Goal: Transaction & Acquisition: Purchase product/service

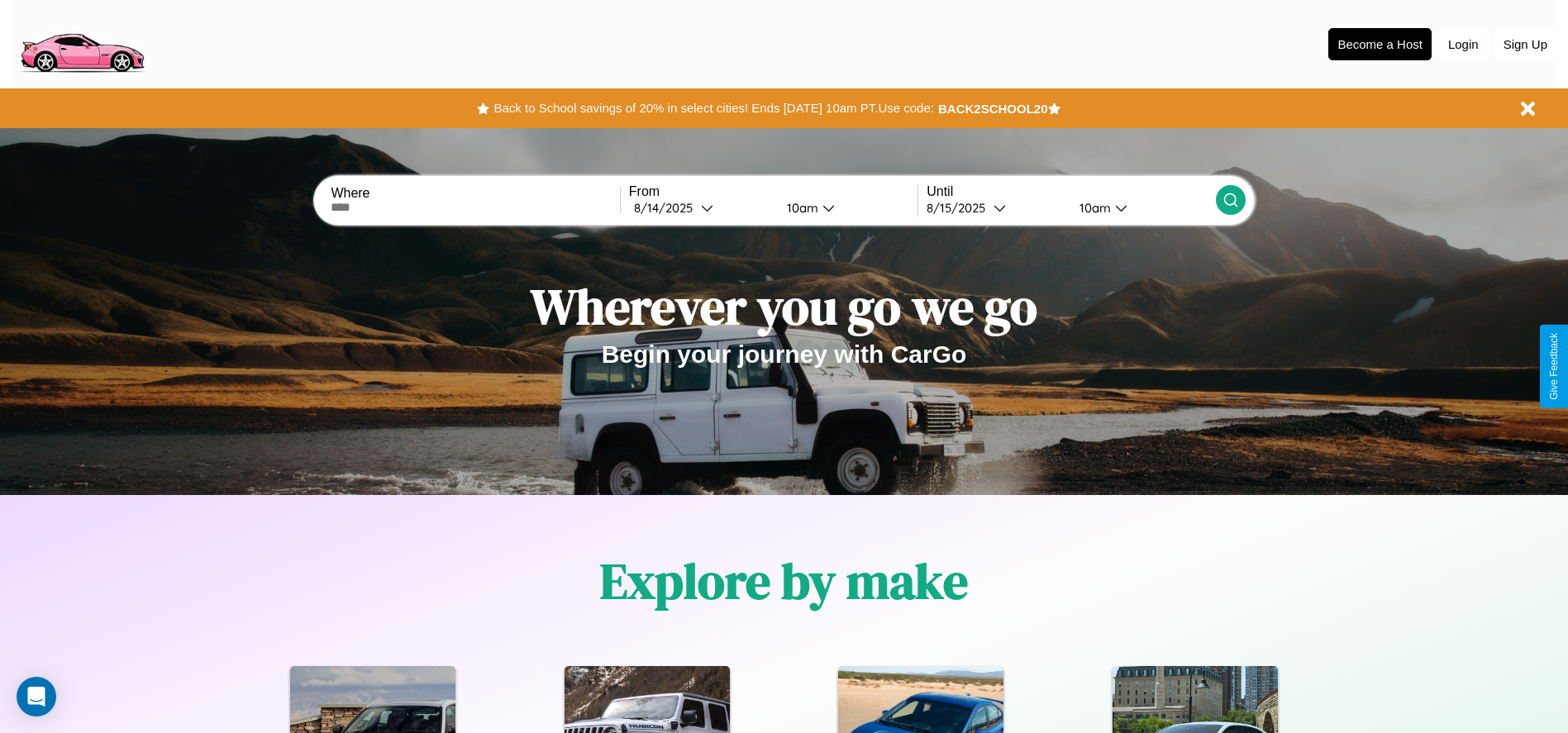
scroll to position [343, 0]
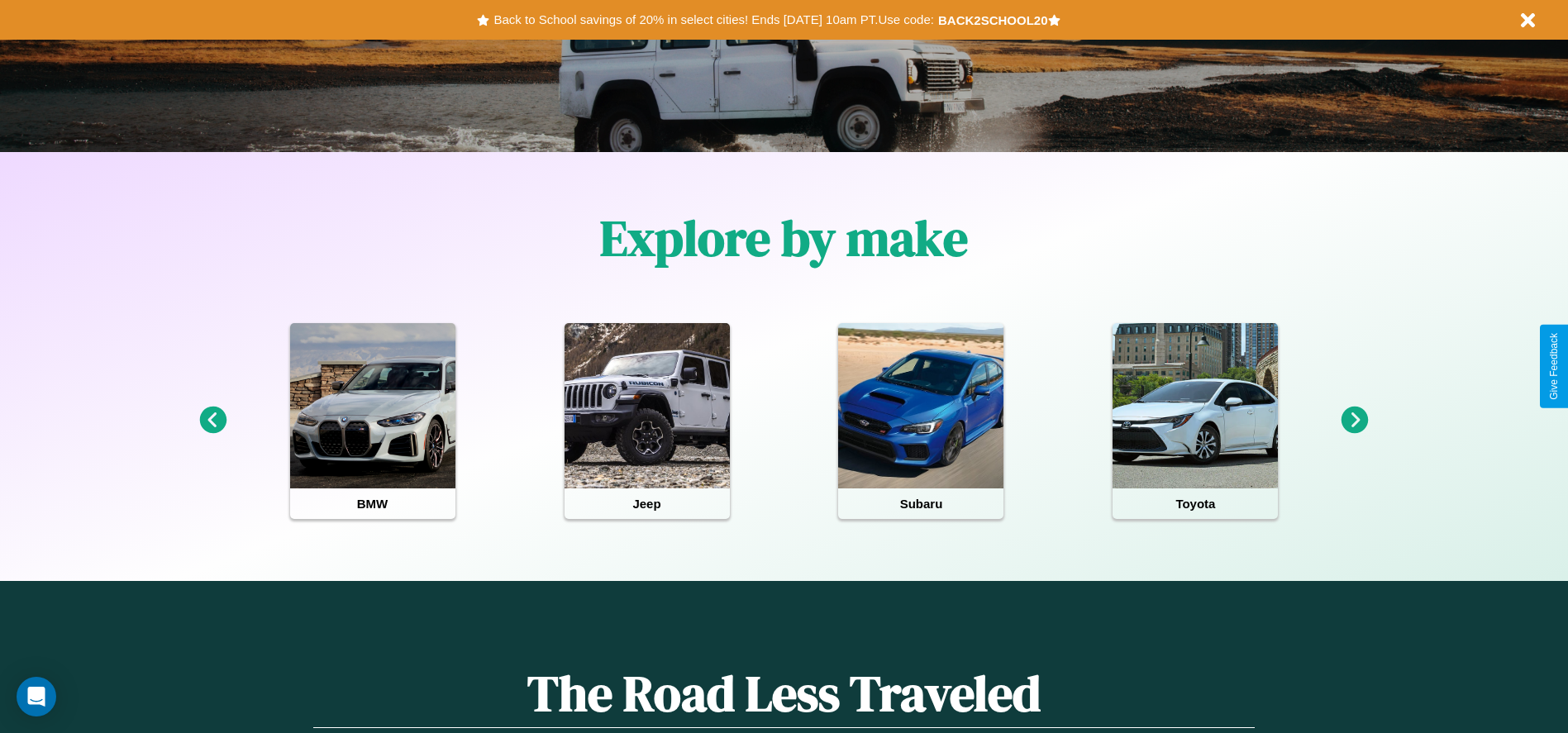
click at [1355, 420] on icon at bounding box center [1355, 420] width 28 height 28
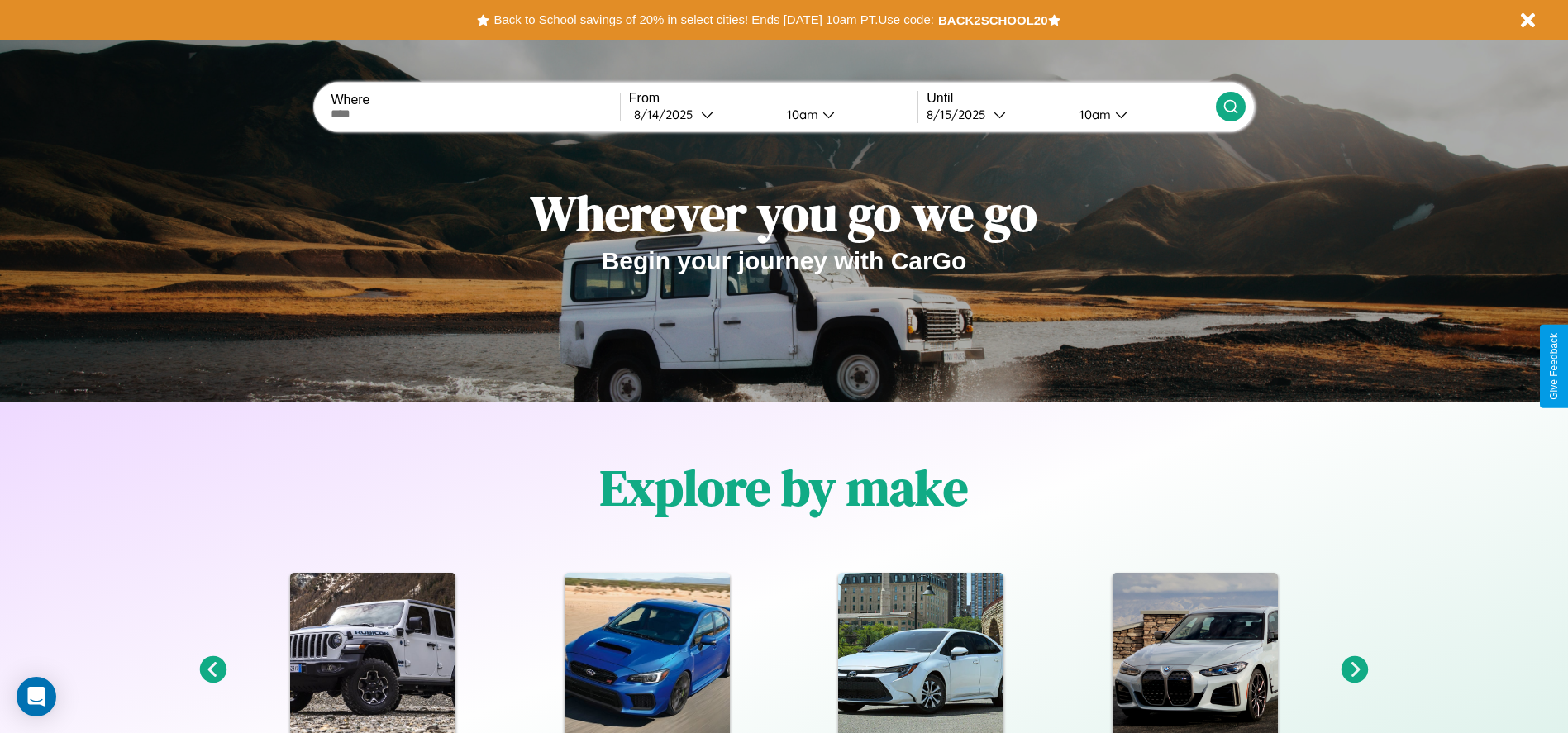
scroll to position [0, 0]
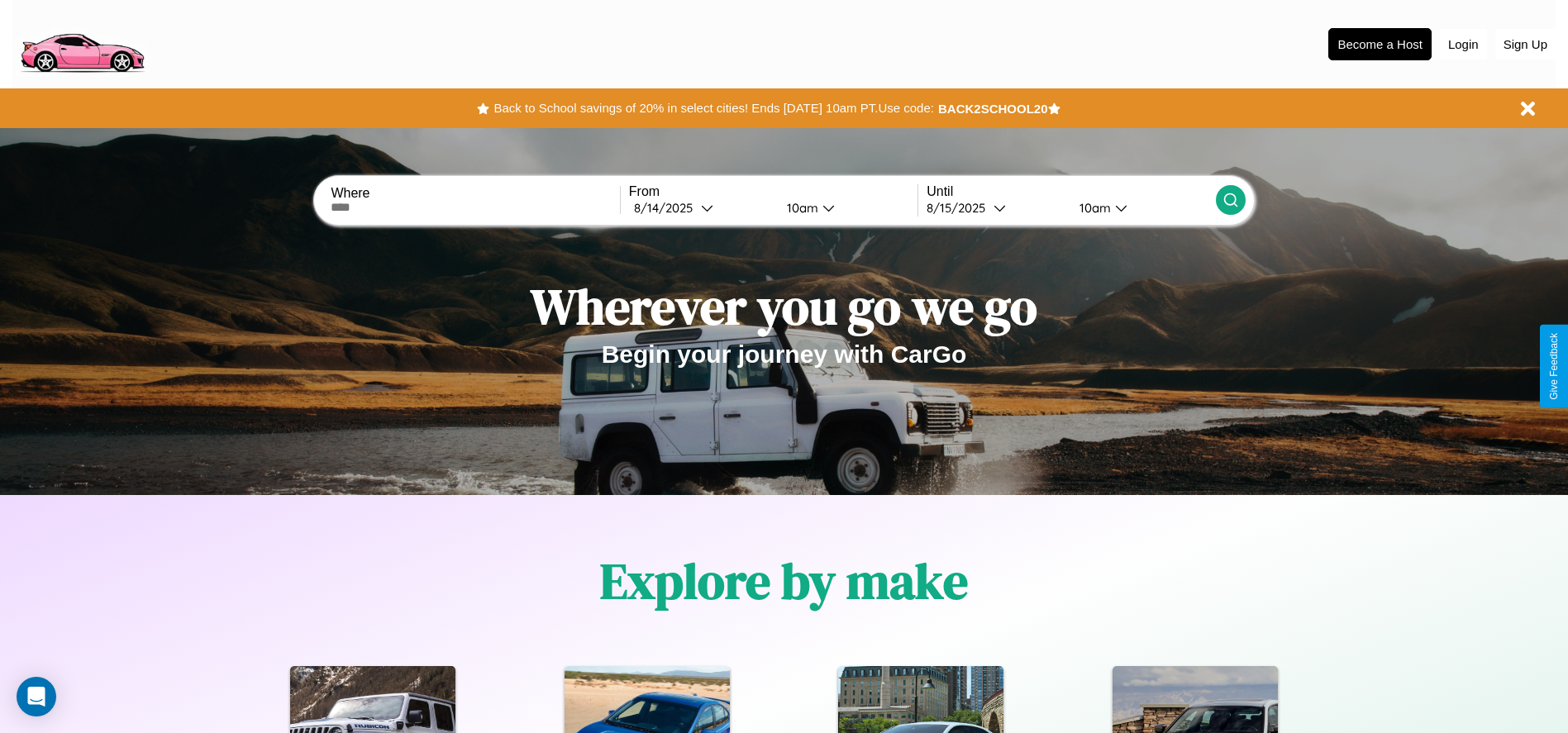
click at [476, 207] on input "text" at bounding box center [475, 207] width 288 height 13
type input "*******"
click at [701, 207] on icon at bounding box center [707, 207] width 13 height 13
select select "*"
select select "****"
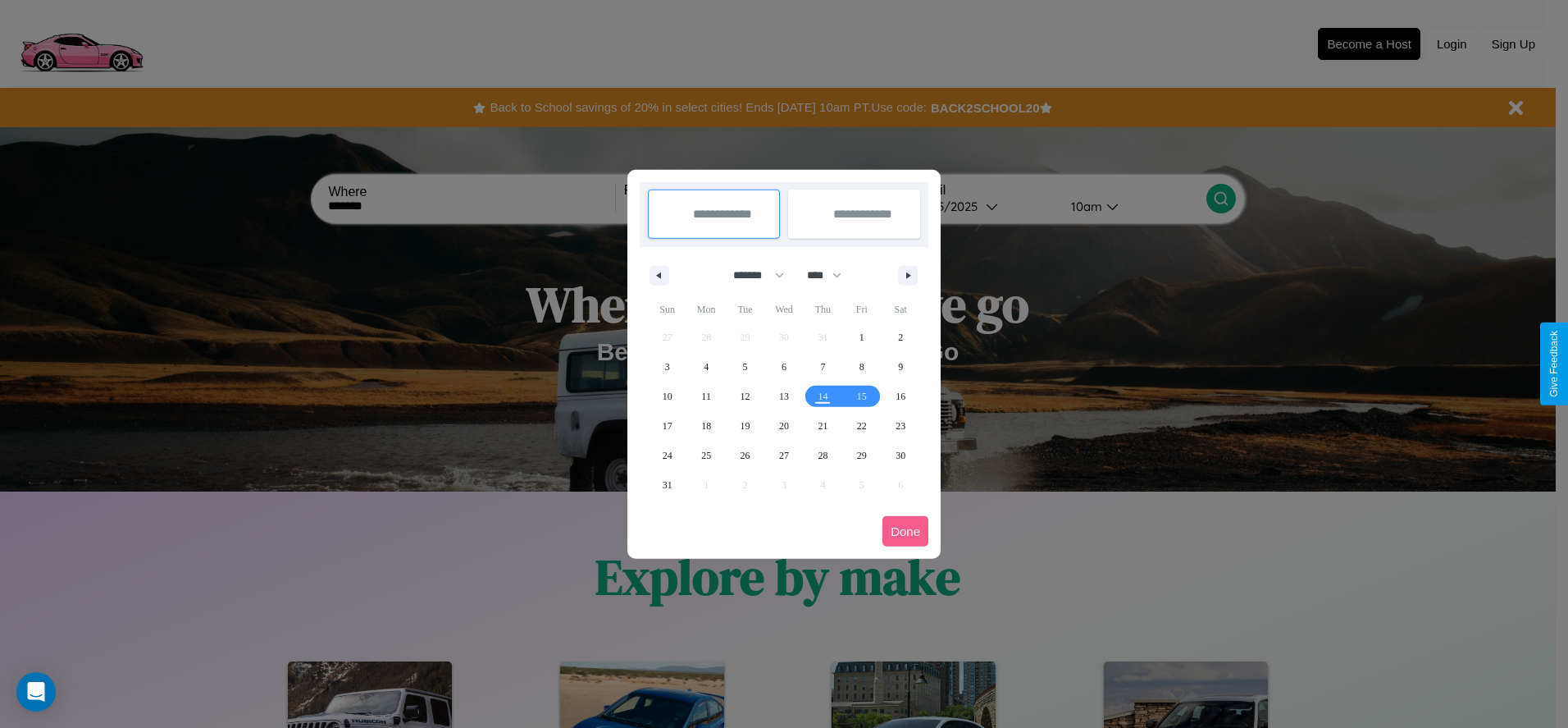
drag, startPoint x: 751, startPoint y: 275, endPoint x: 784, endPoint y: 329, distance: 63.3
click at [751, 275] on select "******* ******** ***** ***** *** **** **** ****** ********* ******* ******** **…" at bounding box center [755, 275] width 70 height 27
select select "*"
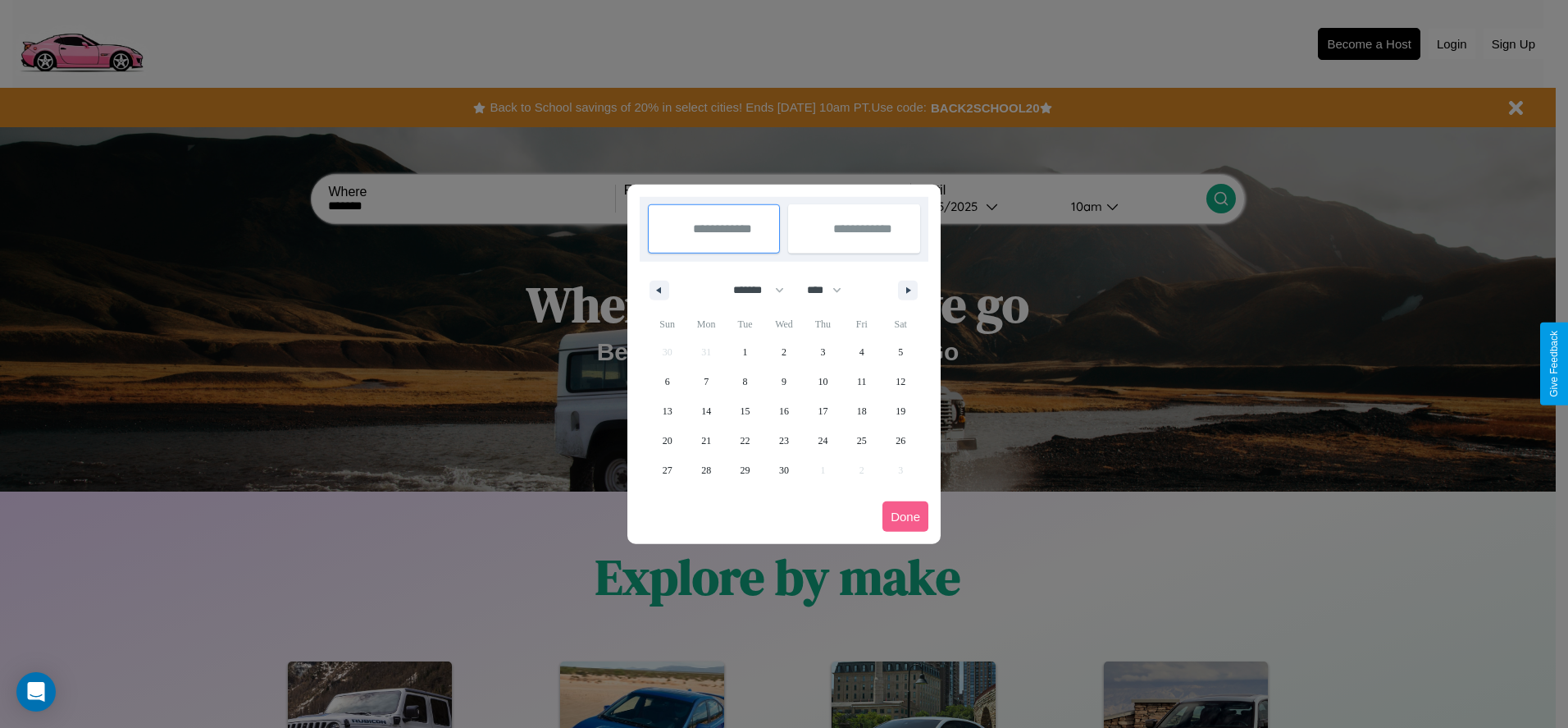
click at [832, 290] on select "**** **** **** **** **** **** **** **** **** **** **** **** **** **** **** ****…" at bounding box center [824, 290] width 49 height 27
select select "****"
click at [667, 411] on span "12" at bounding box center [668, 412] width 10 height 29
type input "**********"
click at [745, 440] on span "21" at bounding box center [745, 441] width 10 height 29
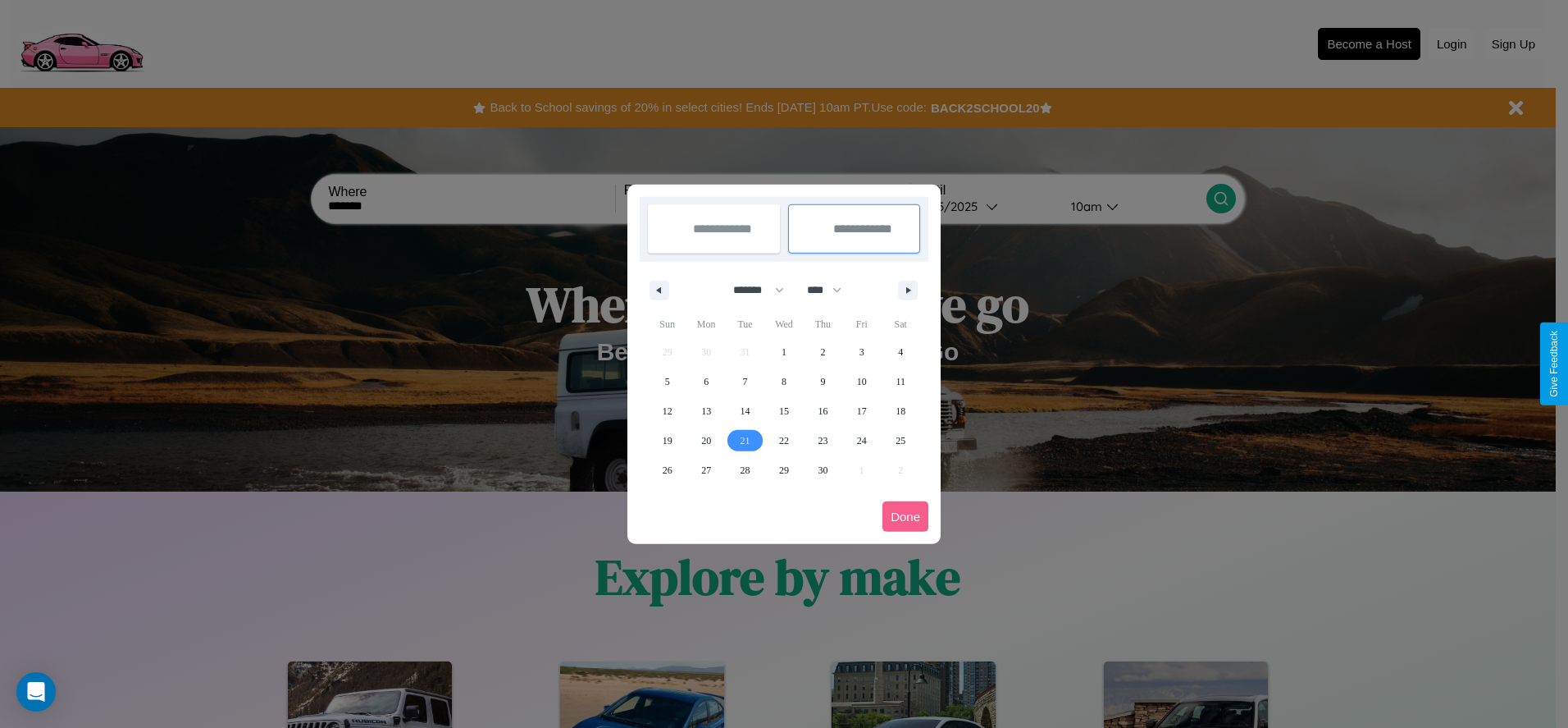
type input "**********"
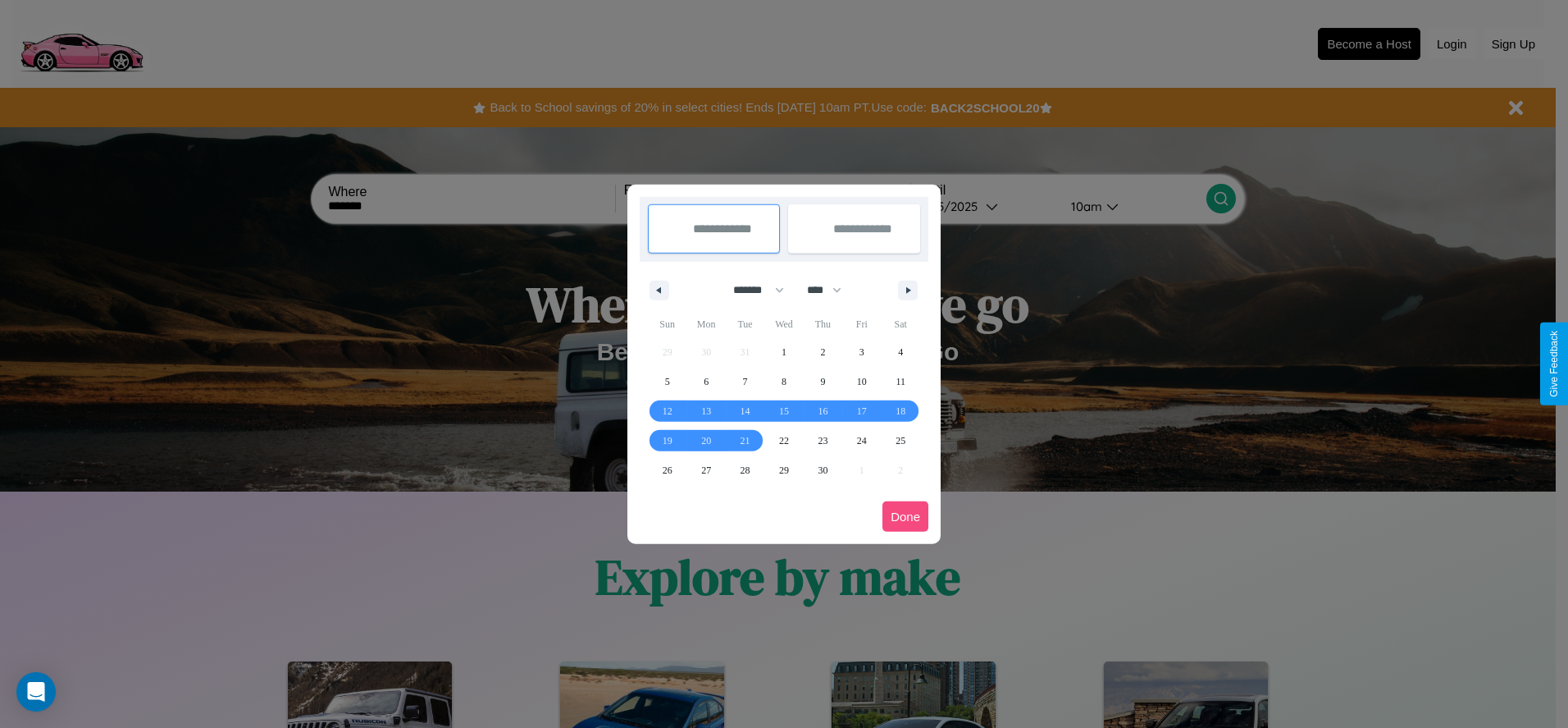
click at [906, 516] on button "Done" at bounding box center [905, 516] width 46 height 30
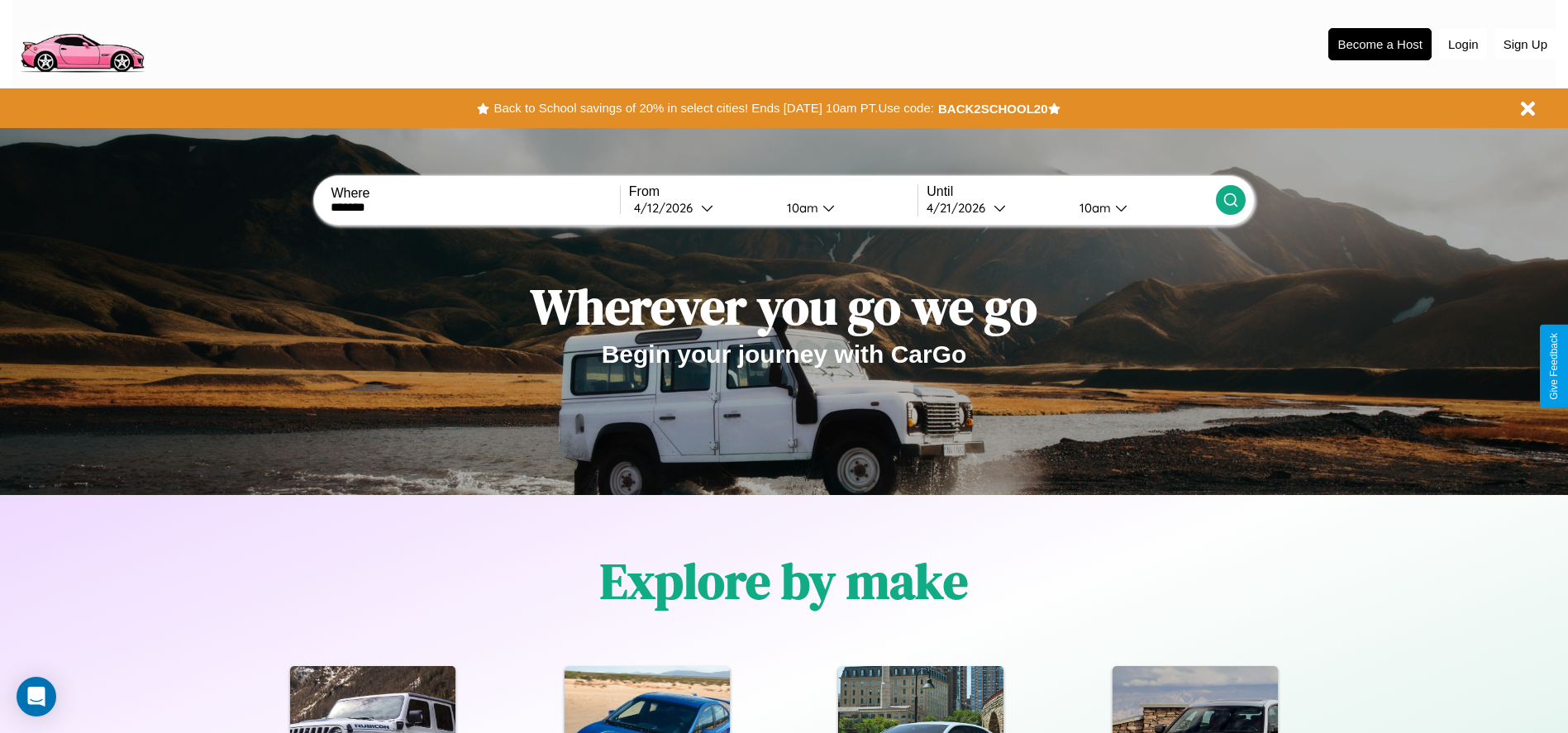
click at [1230, 200] on icon at bounding box center [1231, 199] width 17 height 17
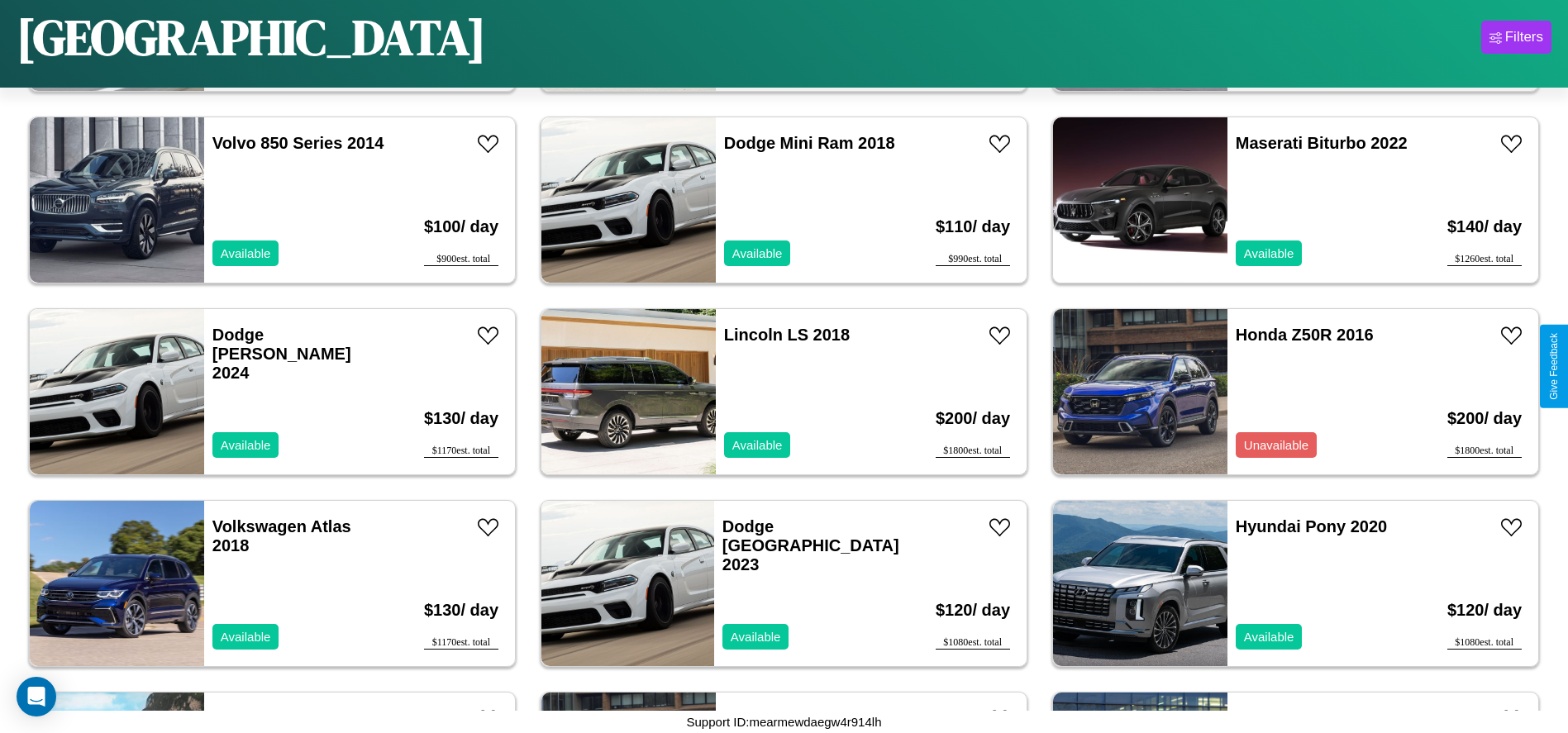
scroll to position [3244, 0]
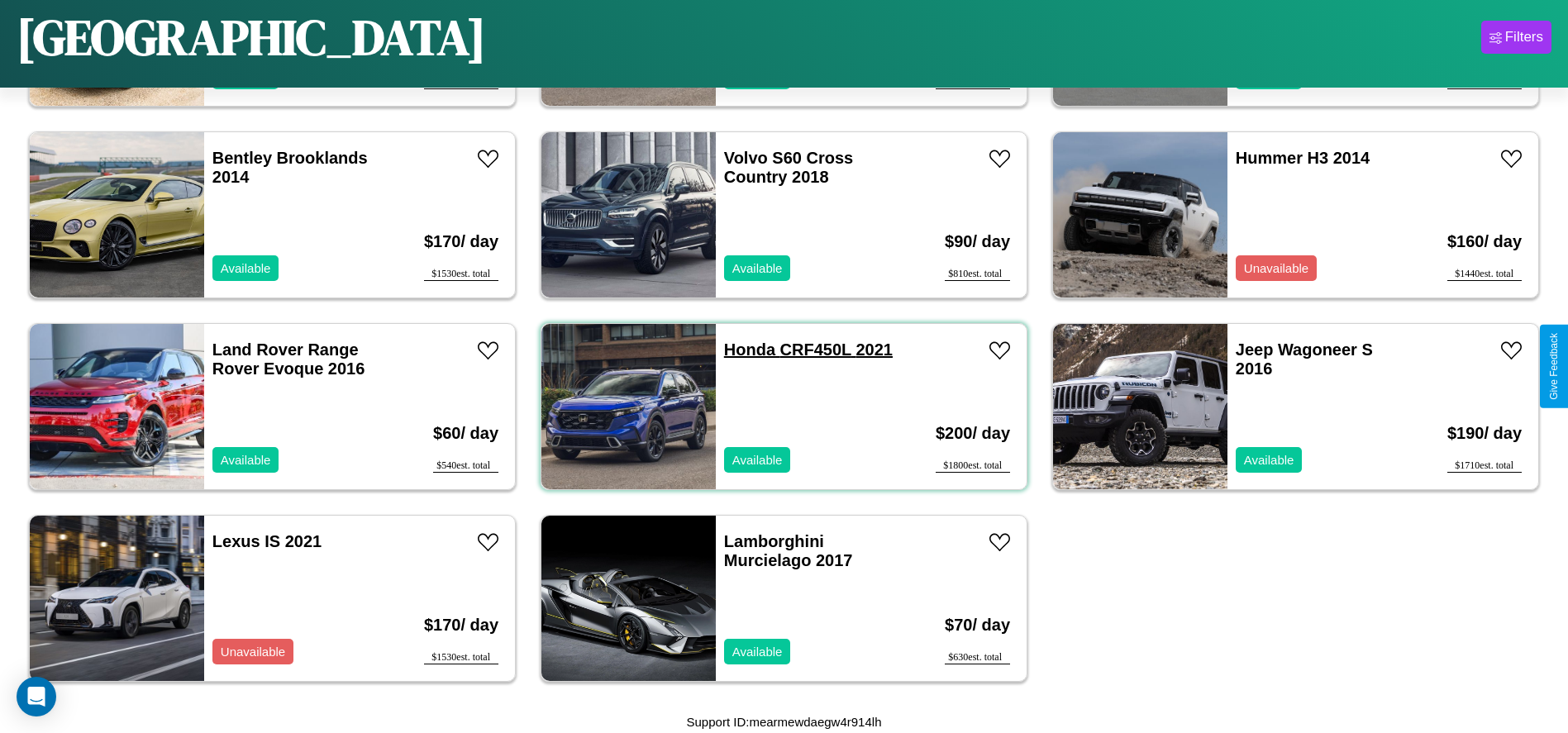
click at [743, 349] on link "Honda CRF450L 2021" at bounding box center [808, 349] width 169 height 18
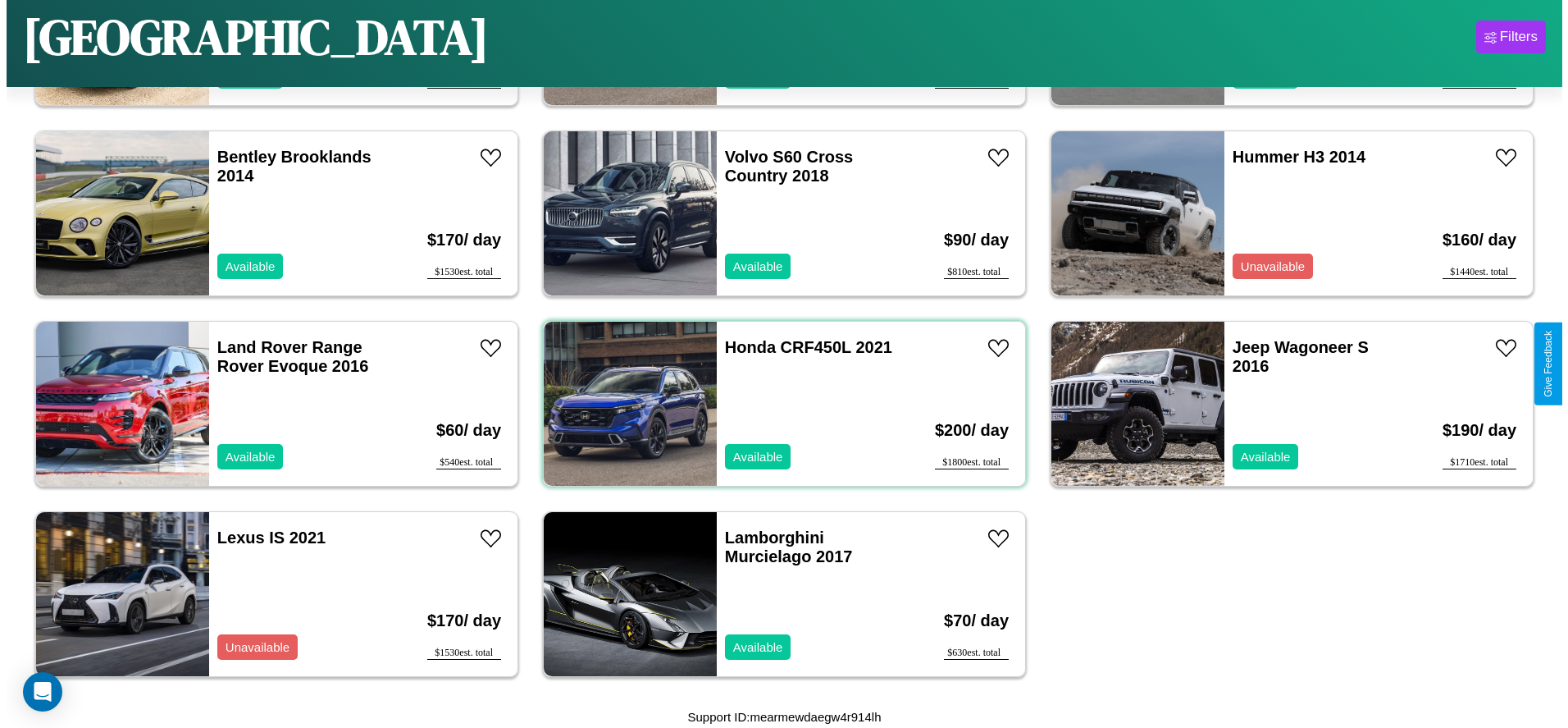
scroll to position [0, 0]
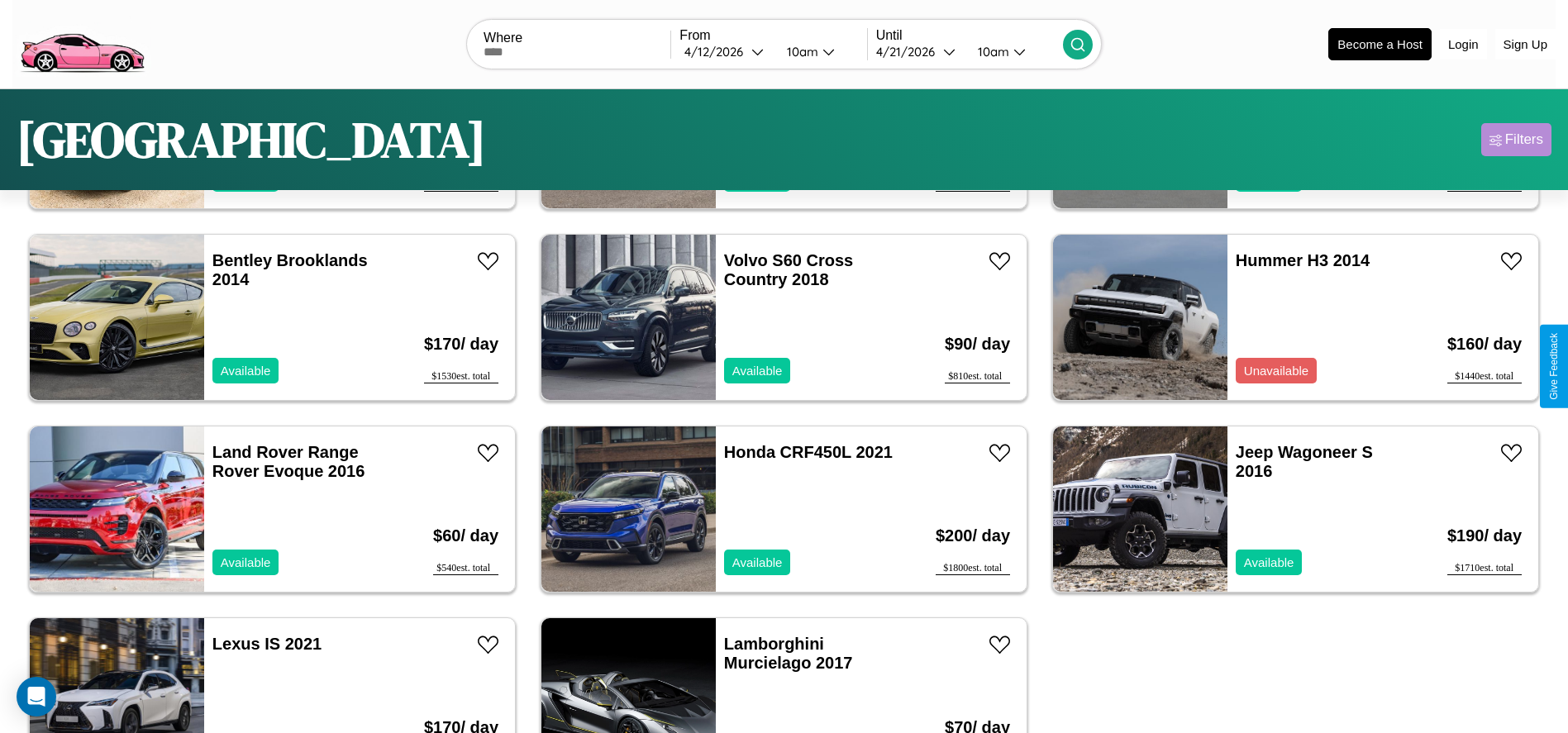
click at [1516, 140] on div "Filters" at bounding box center [1524, 139] width 38 height 17
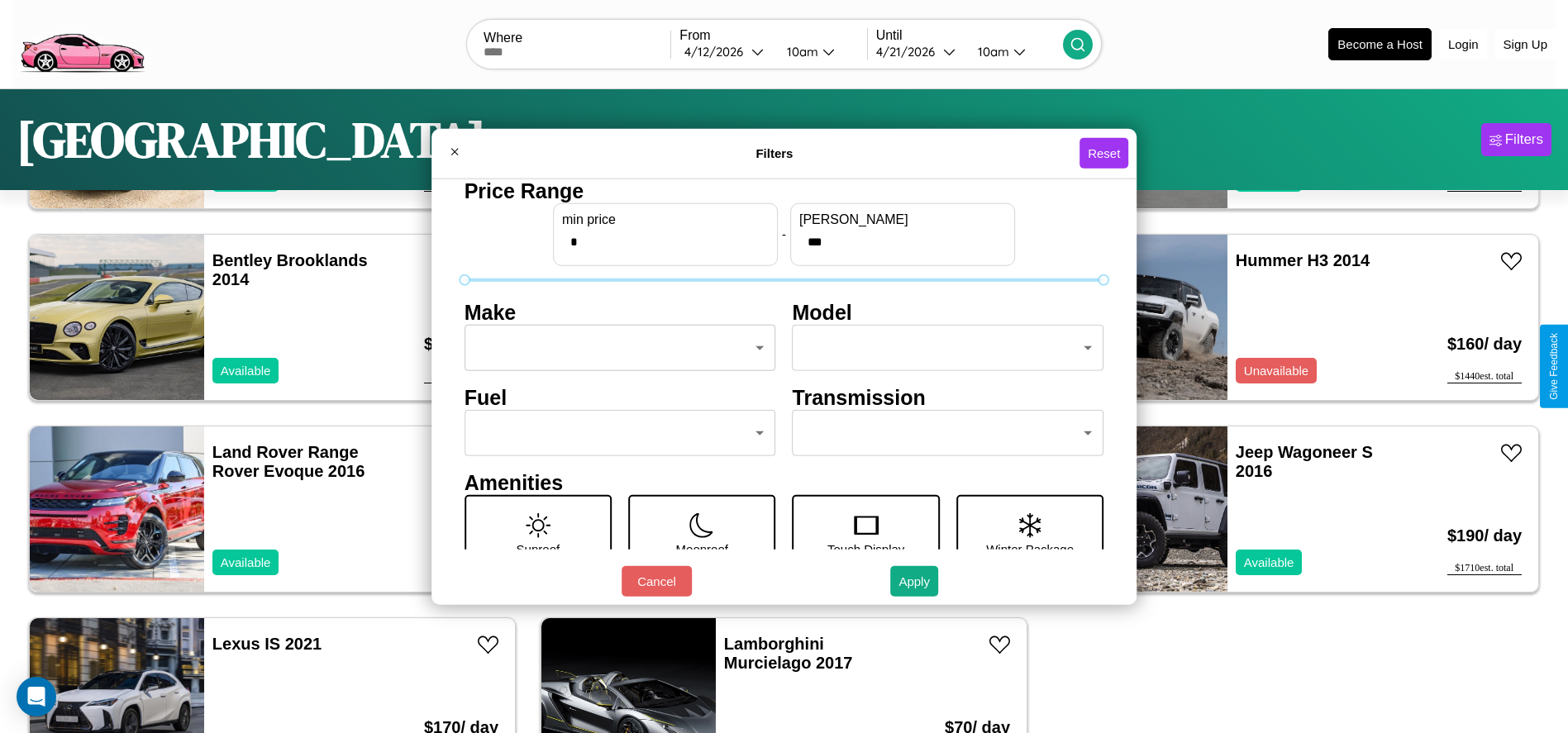
click at [615, 348] on body "CarGo Where From [DATE] 10am Until [DATE] 10am Become a Host Login Sign Up Seat…" at bounding box center [784, 417] width 1568 height 836
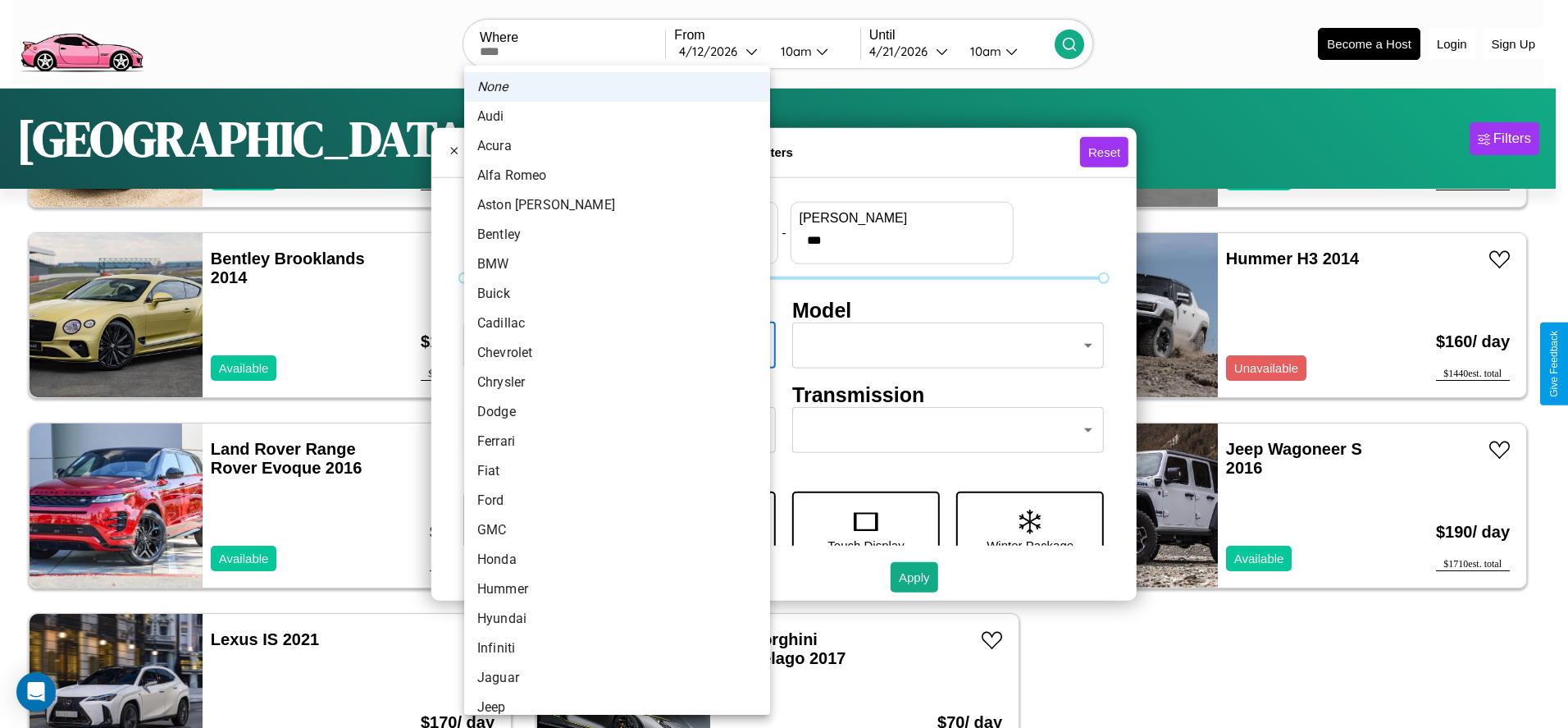
click at [611, 117] on li "Audi" at bounding box center [617, 117] width 306 height 29
type input "****"
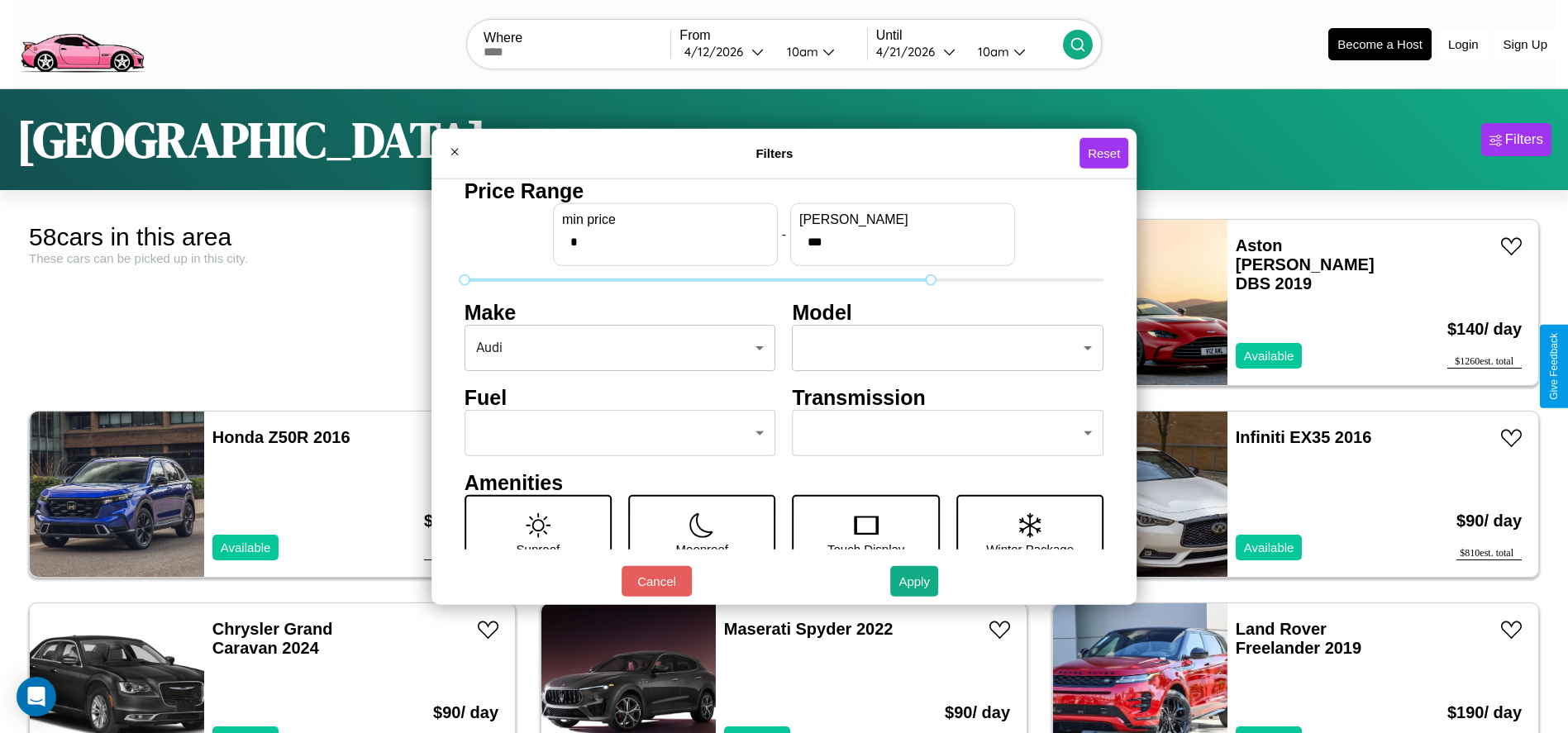
type input "***"
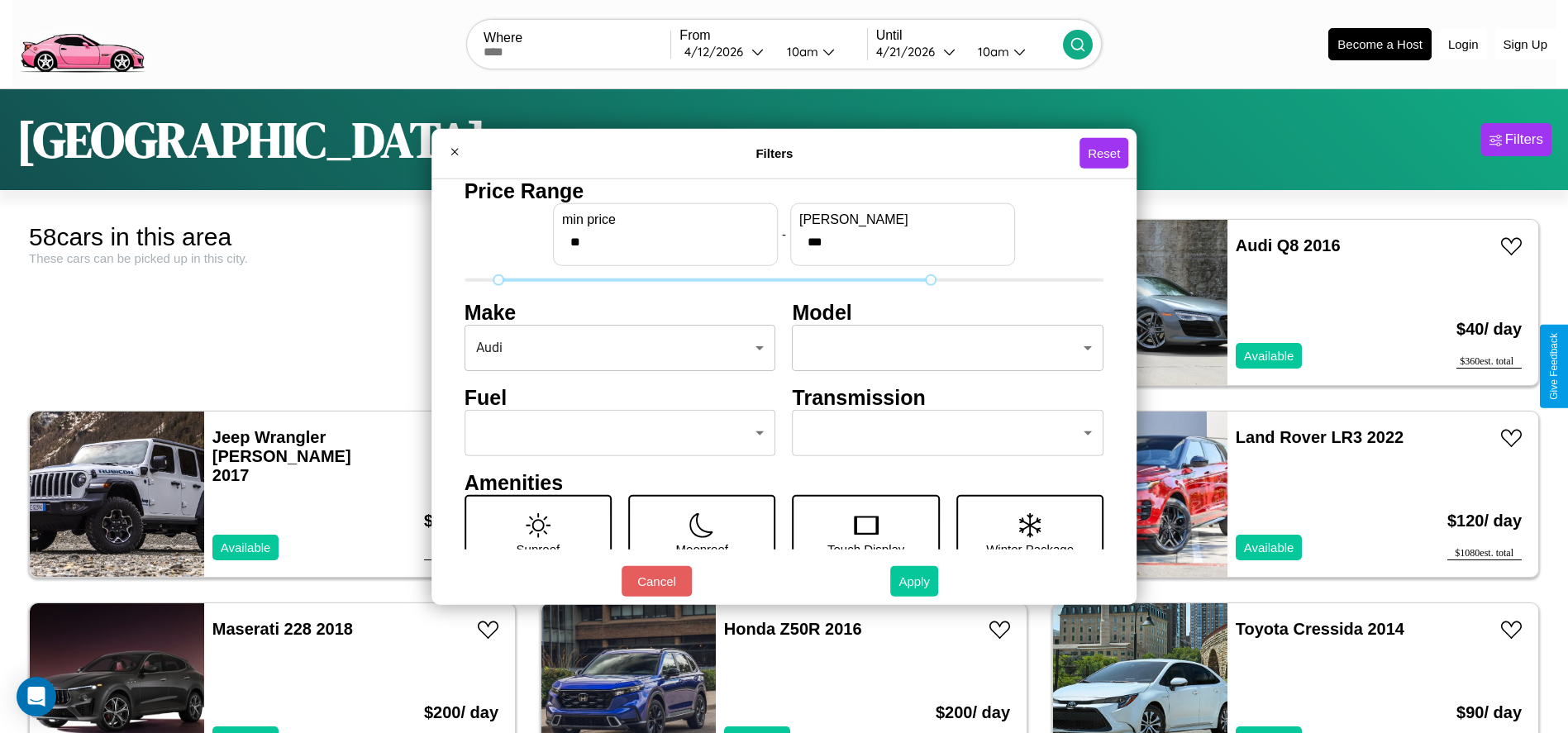
type input "**"
click at [915, 581] on button "Apply" at bounding box center [914, 581] width 48 height 31
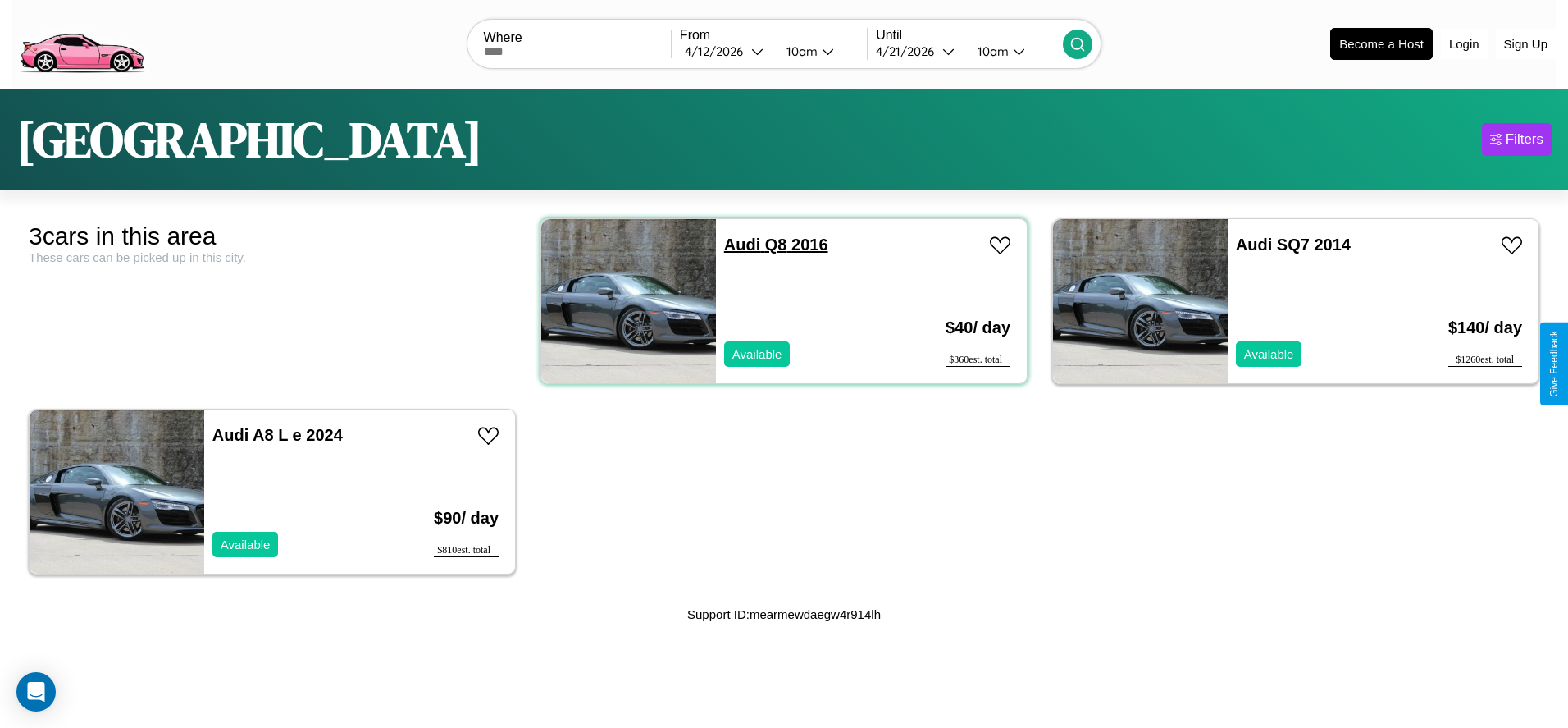
click at [736, 244] on link "Audi Q8 2016" at bounding box center [777, 244] width 104 height 18
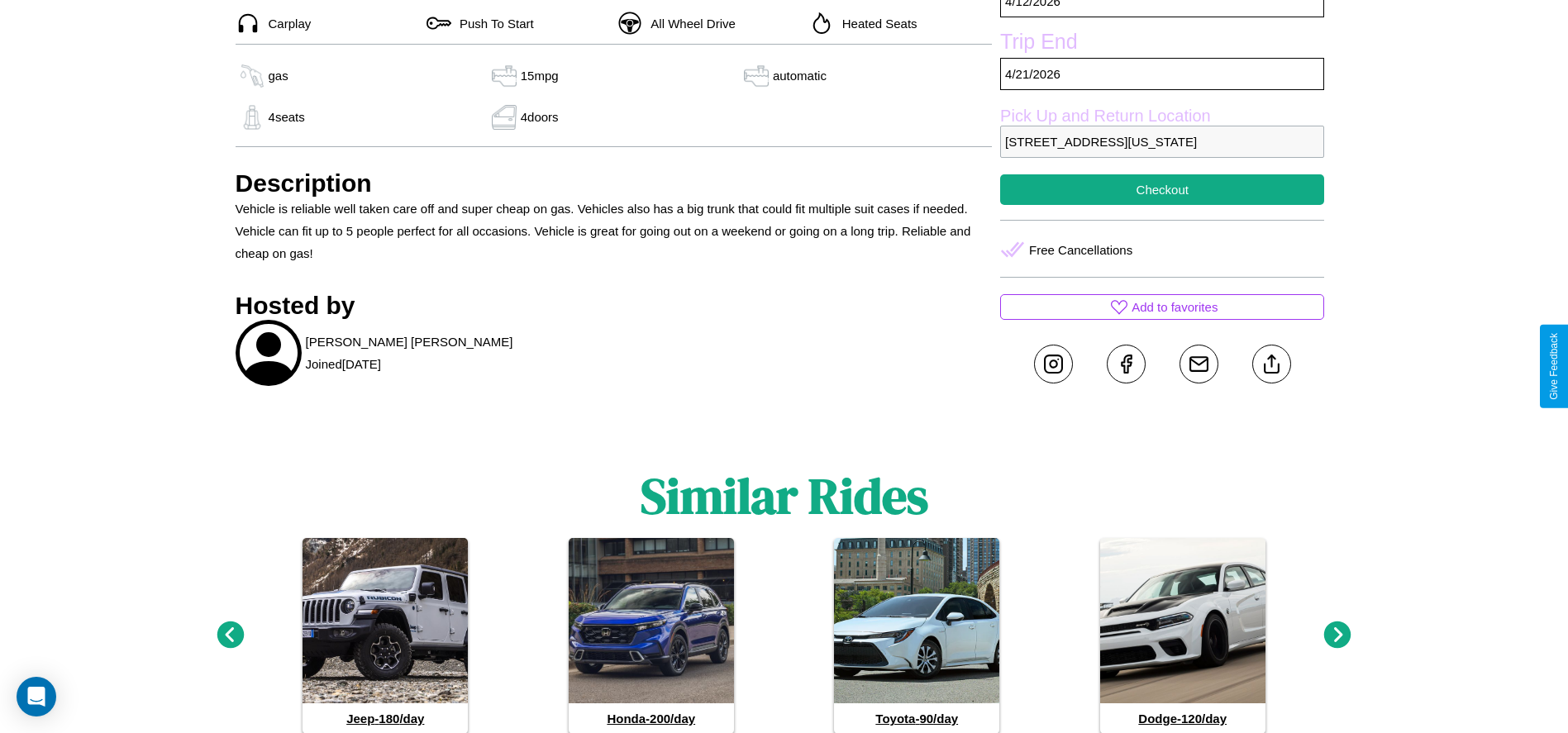
scroll to position [623, 0]
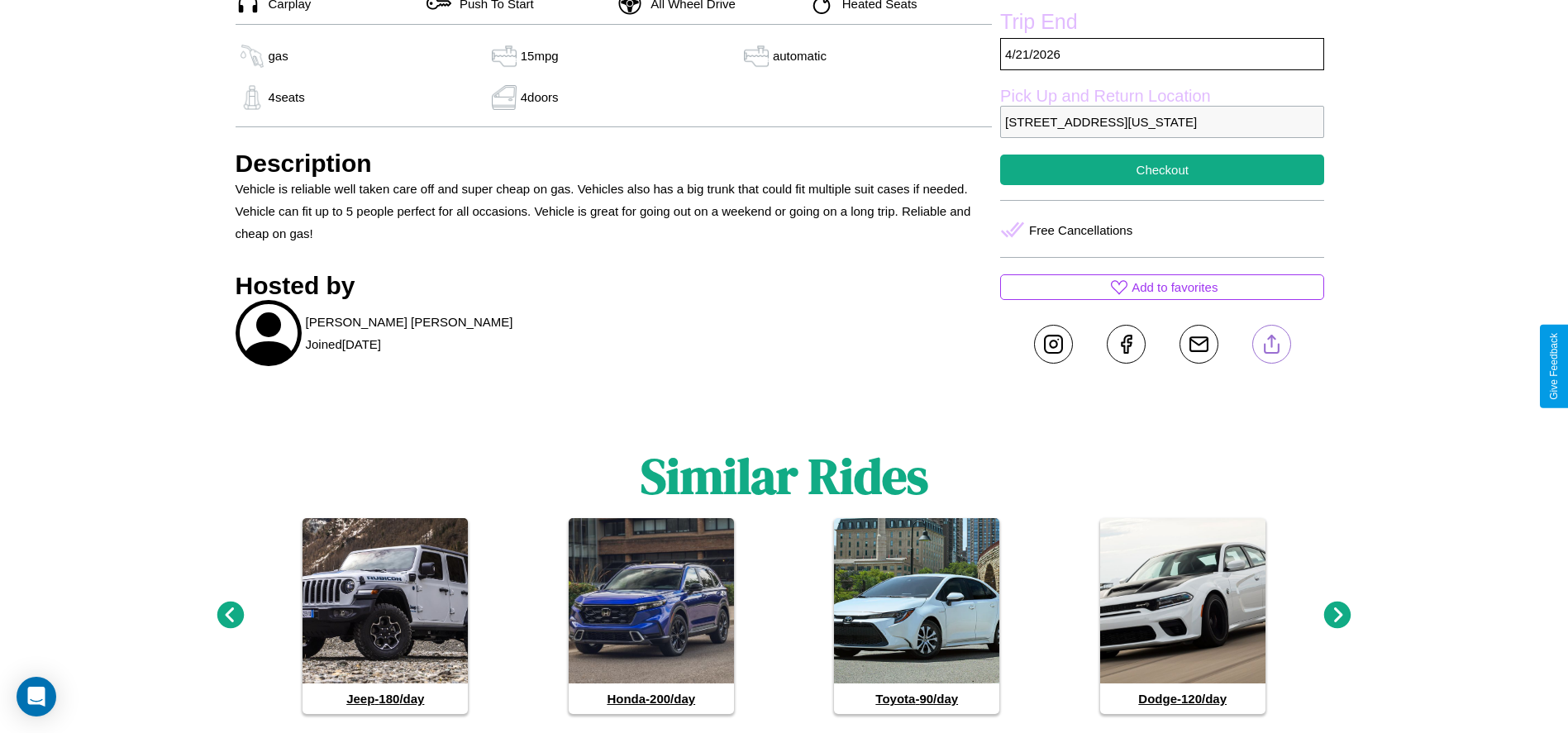
click at [1271, 347] on line at bounding box center [1271, 341] width 0 height 12
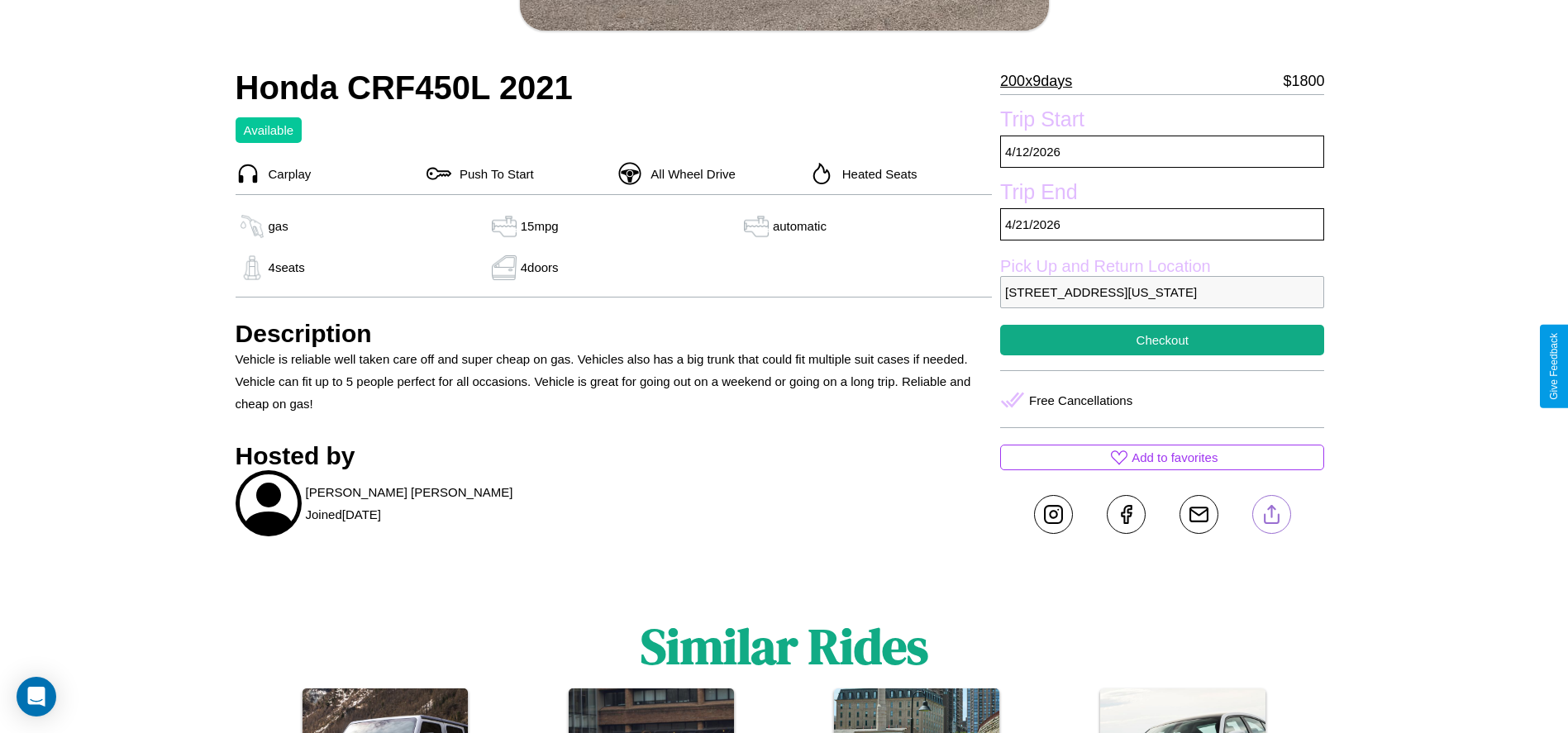
scroll to position [450, 0]
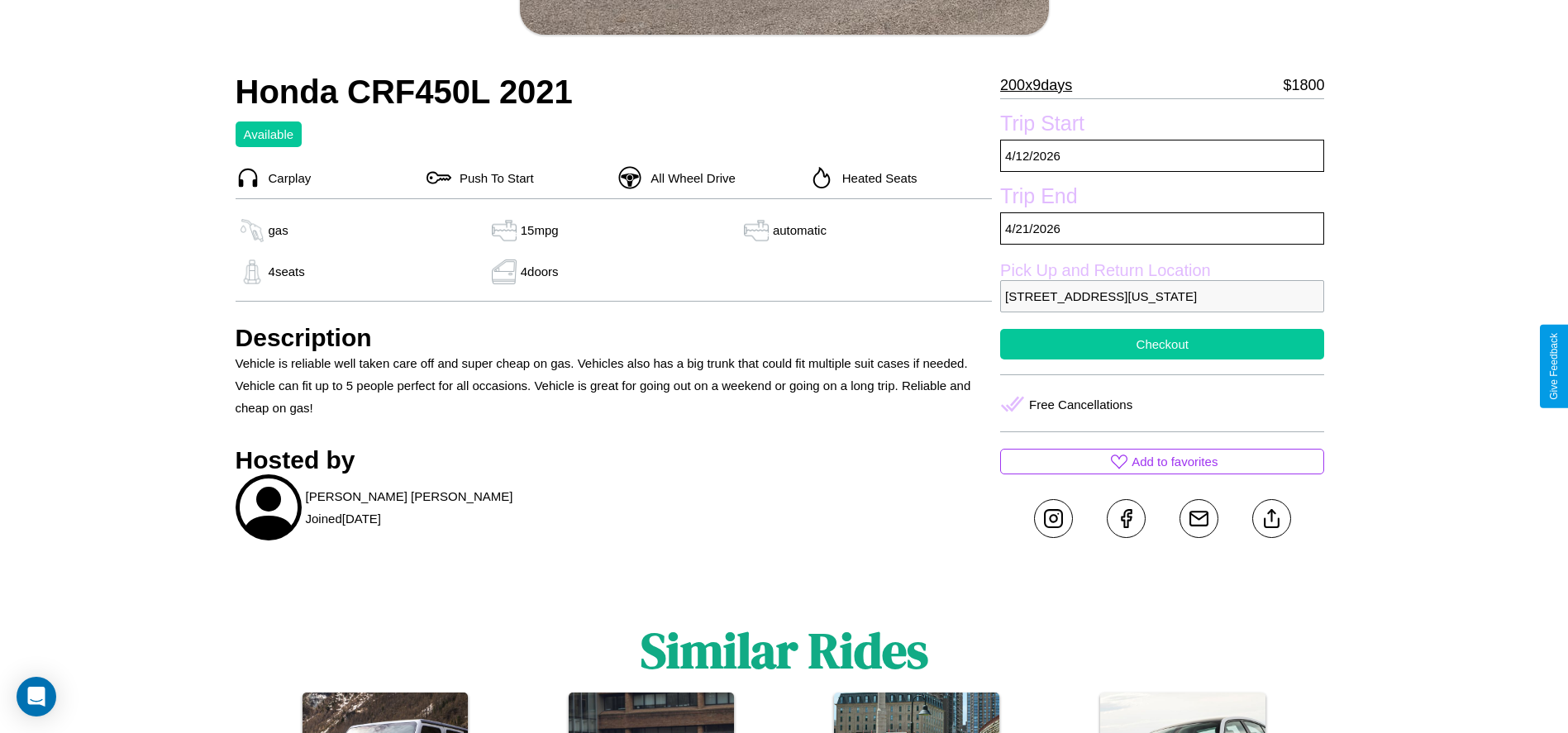
click at [1162, 359] on button "Checkout" at bounding box center [1161, 343] width 324 height 31
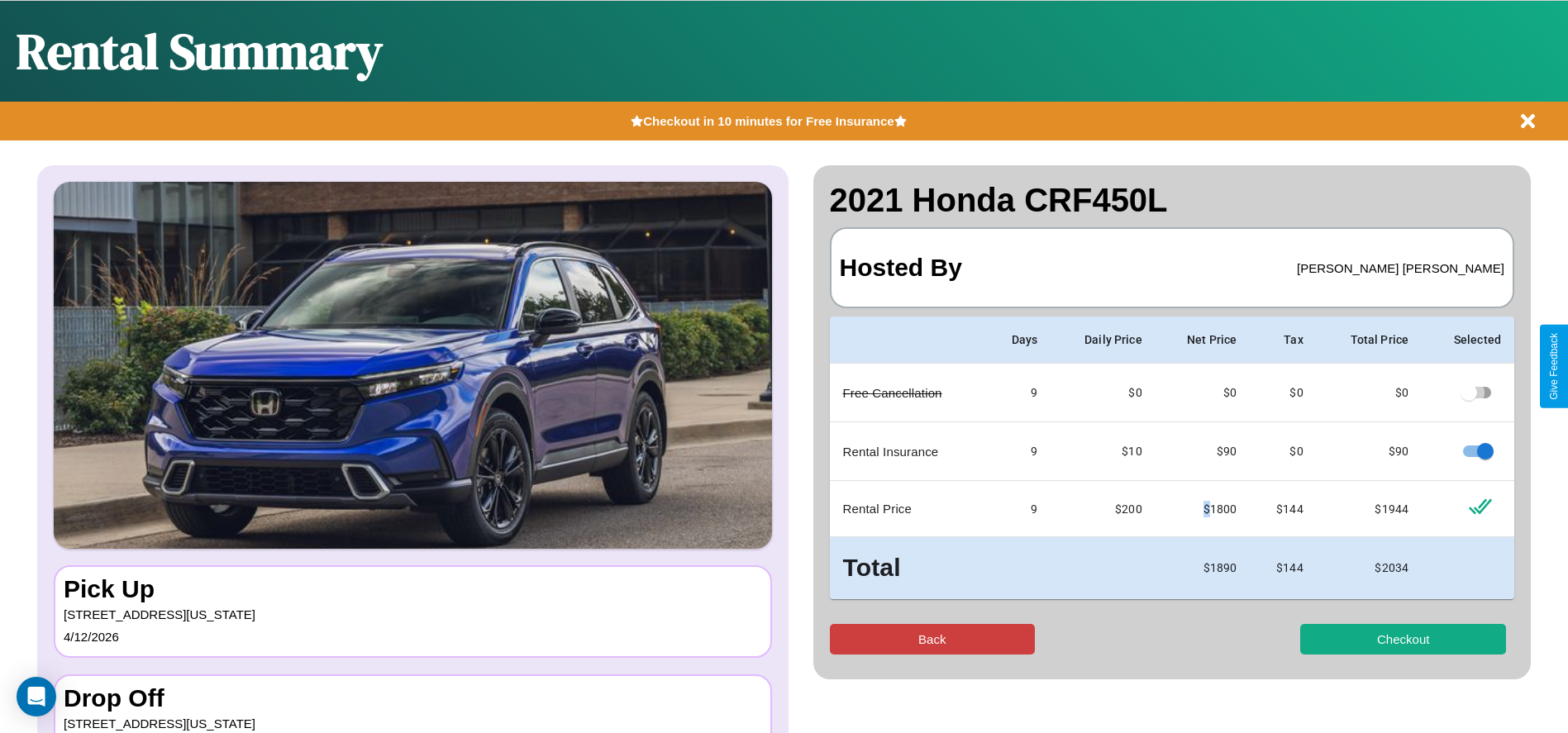
click at [932, 638] on button "Back" at bounding box center [933, 638] width 206 height 31
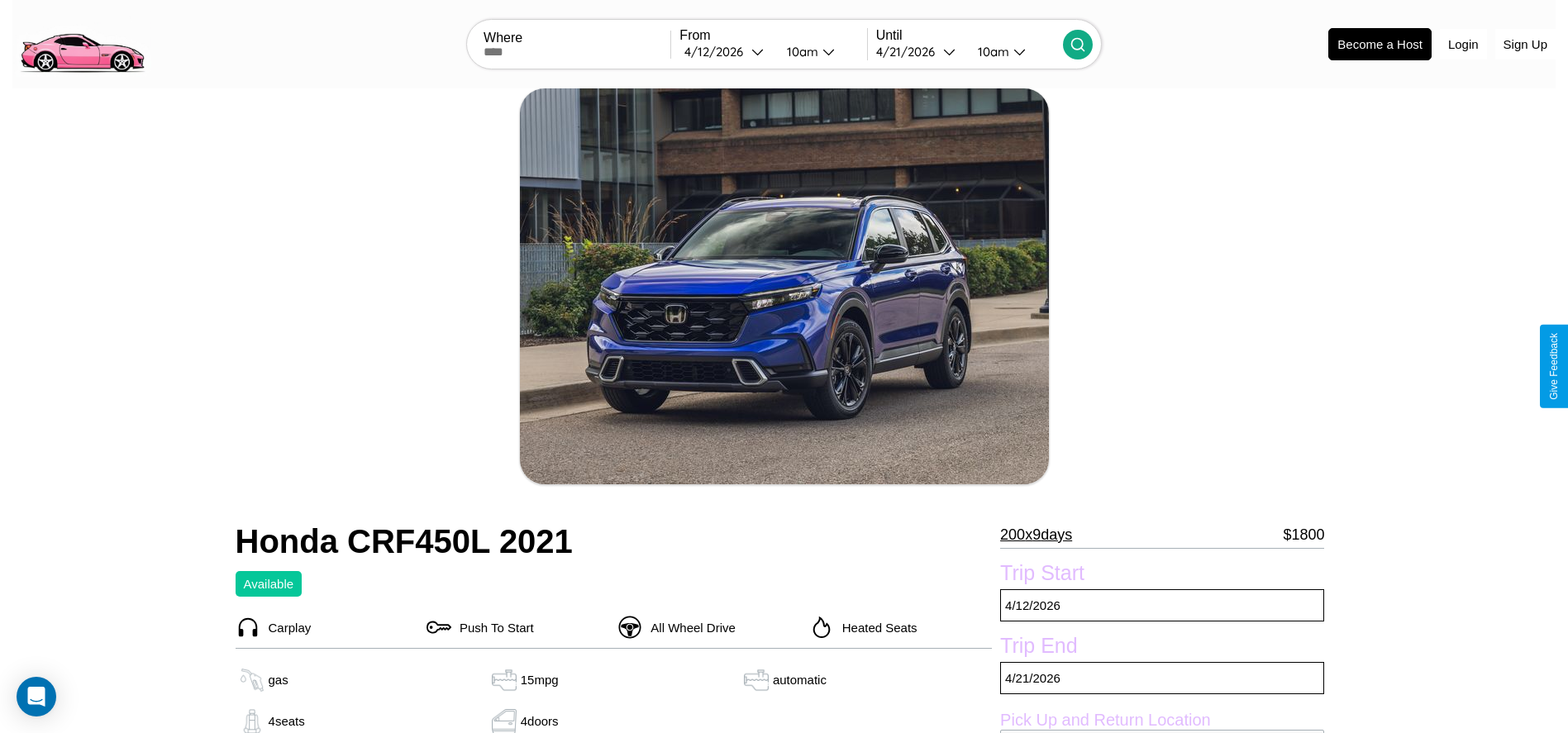
scroll to position [169, 0]
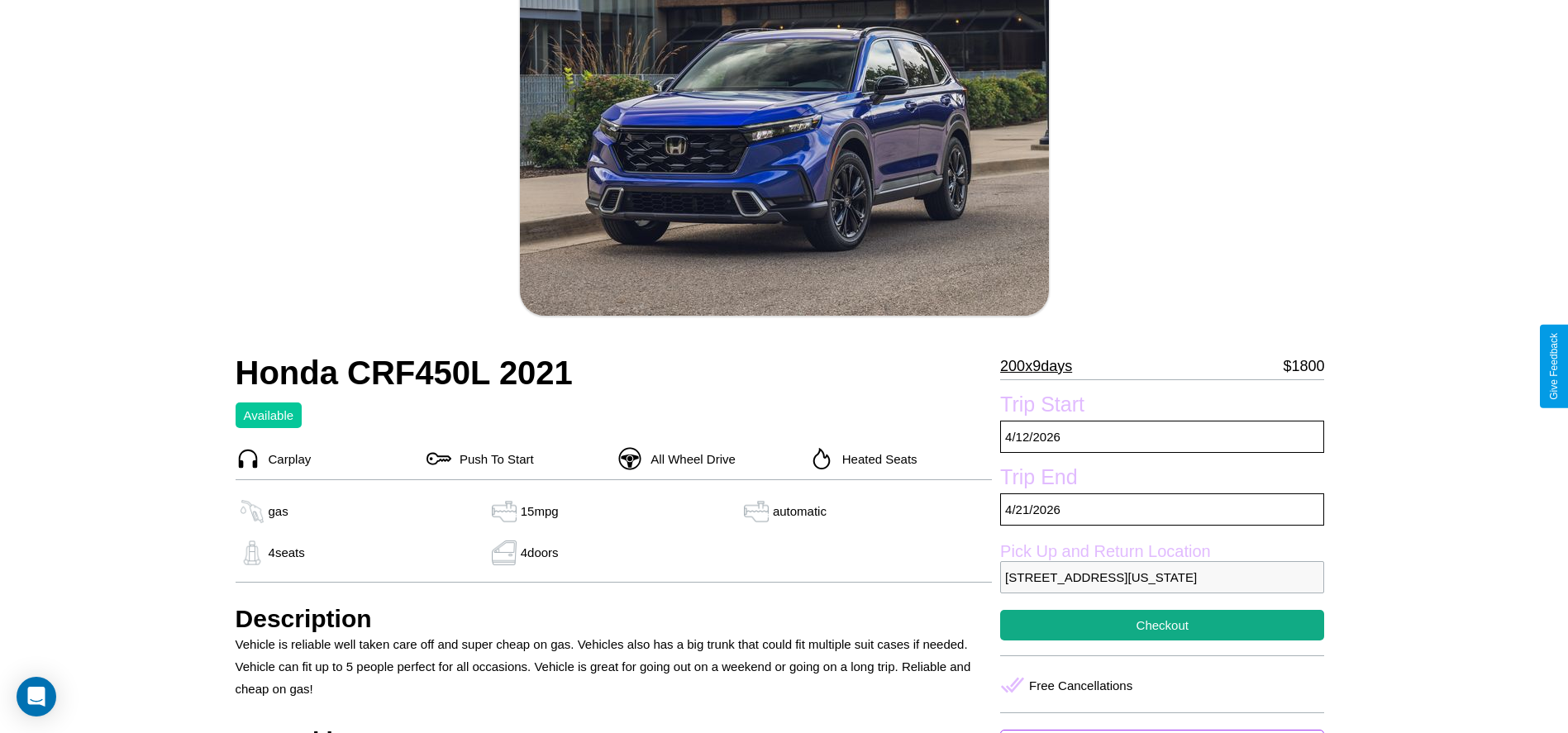
click at [1042, 366] on p "200 x 9 days" at bounding box center [1035, 366] width 72 height 27
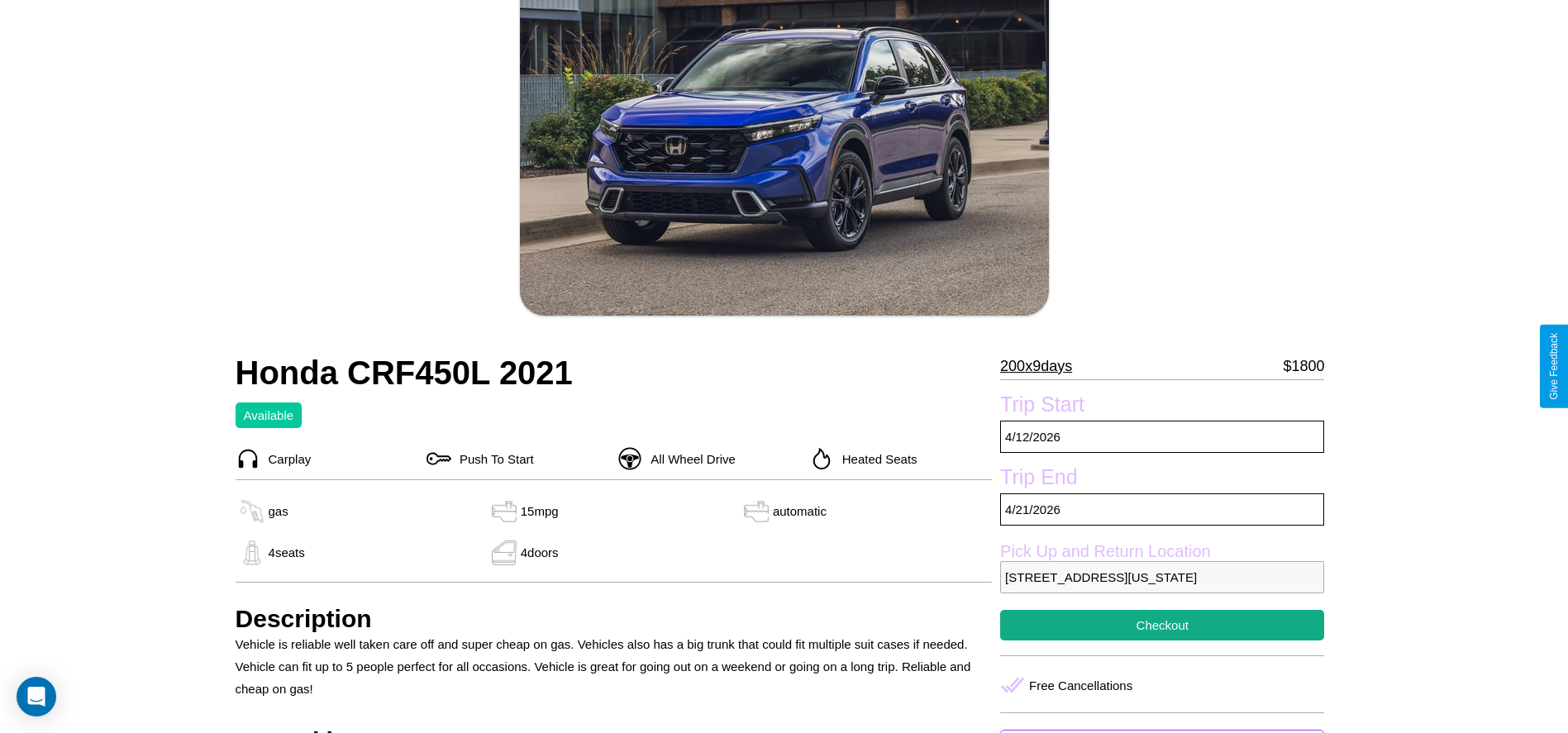
click at [1042, 366] on p "200 x 9 days" at bounding box center [1035, 366] width 72 height 27
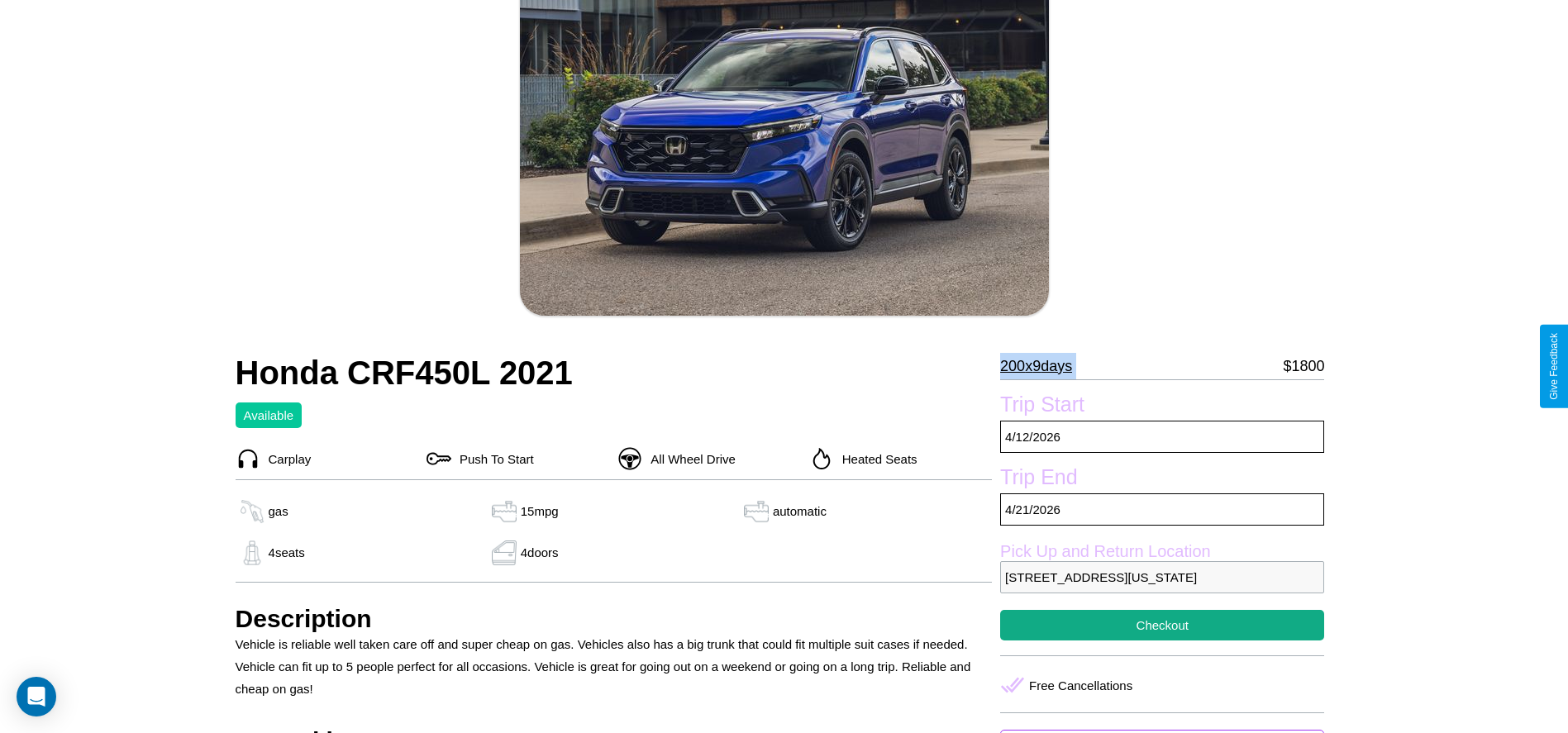
click at [1042, 366] on p "200 x 9 days" at bounding box center [1035, 366] width 72 height 27
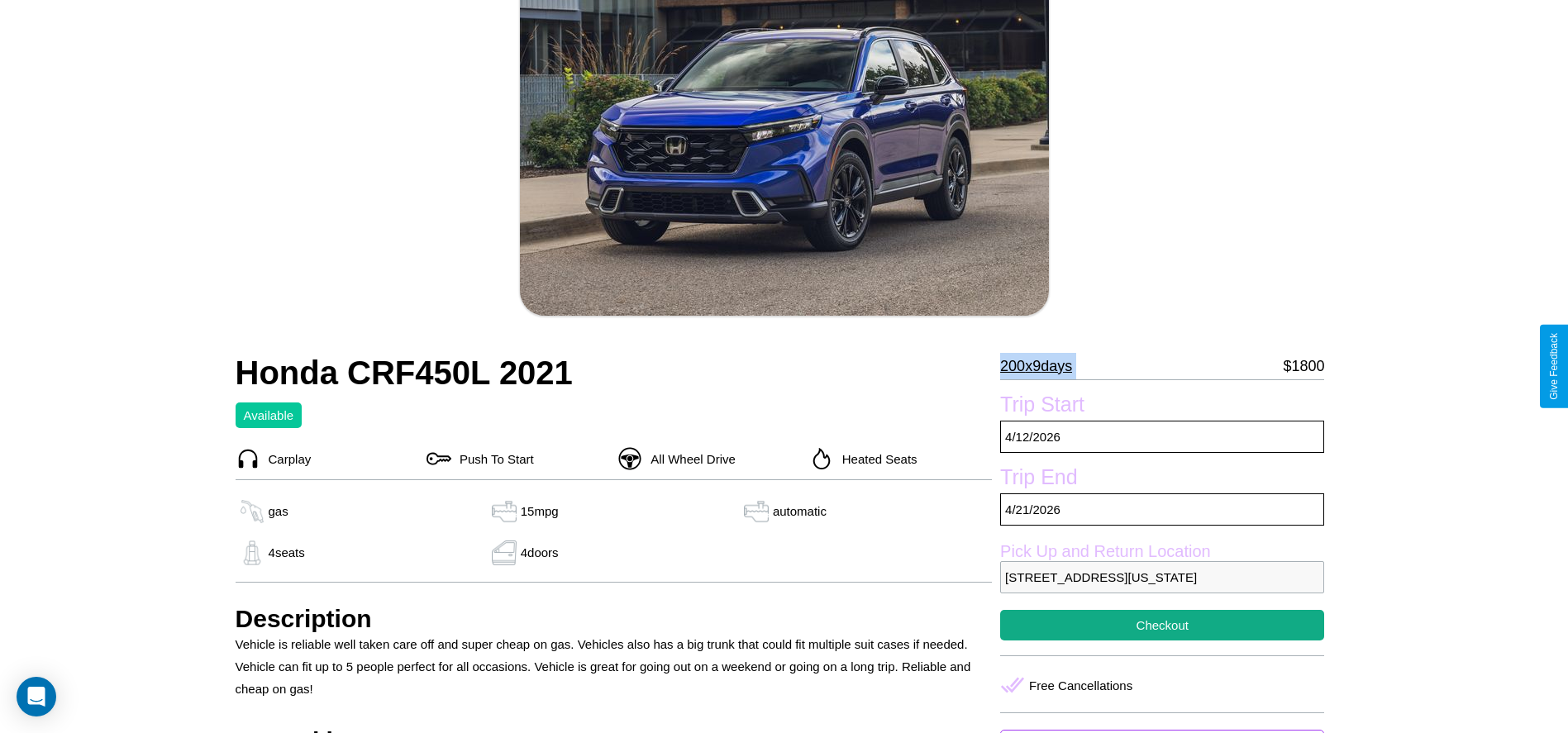
click at [1042, 366] on p "200 x 9 days" at bounding box center [1035, 366] width 72 height 27
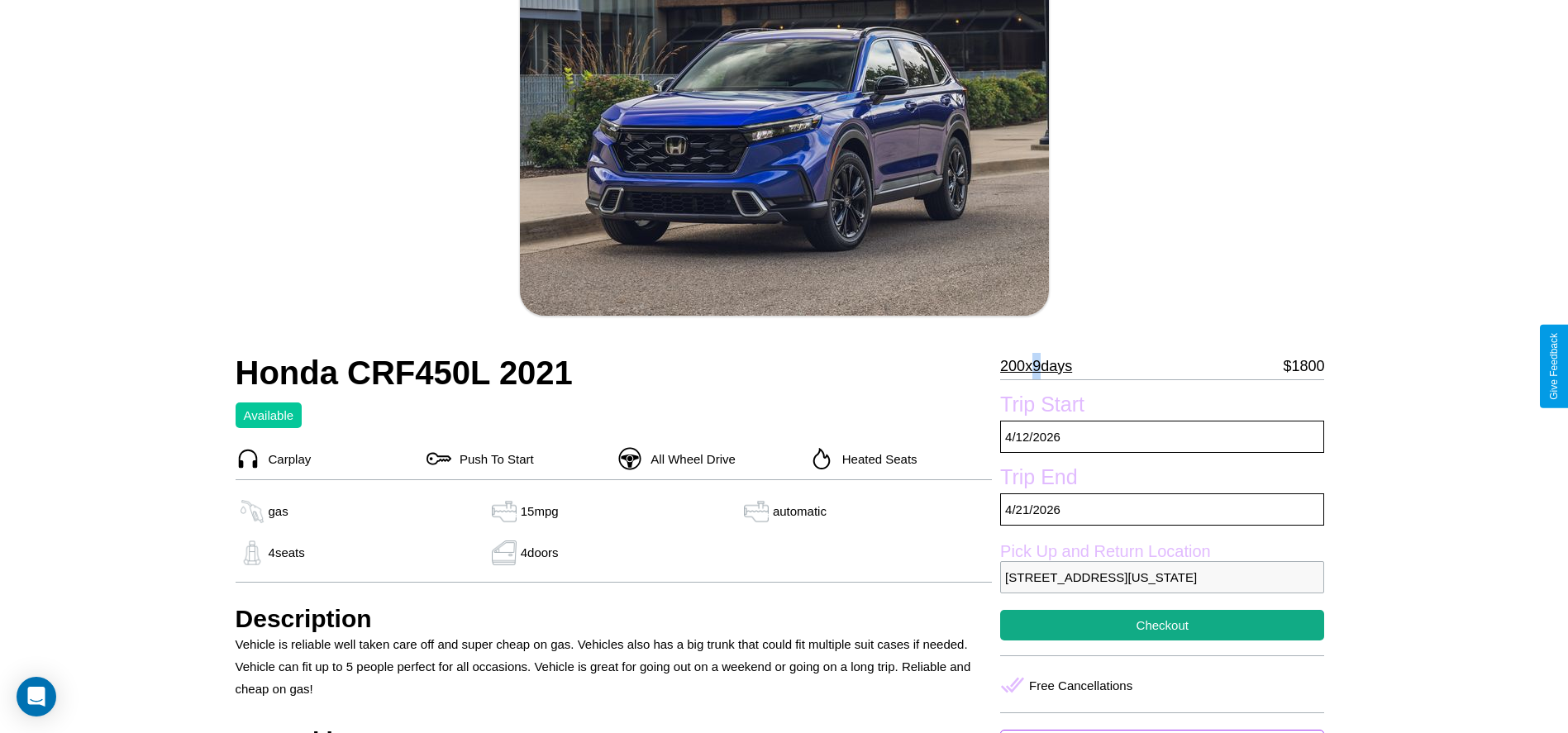
click at [1042, 366] on p "200 x 9 days" at bounding box center [1035, 366] width 72 height 27
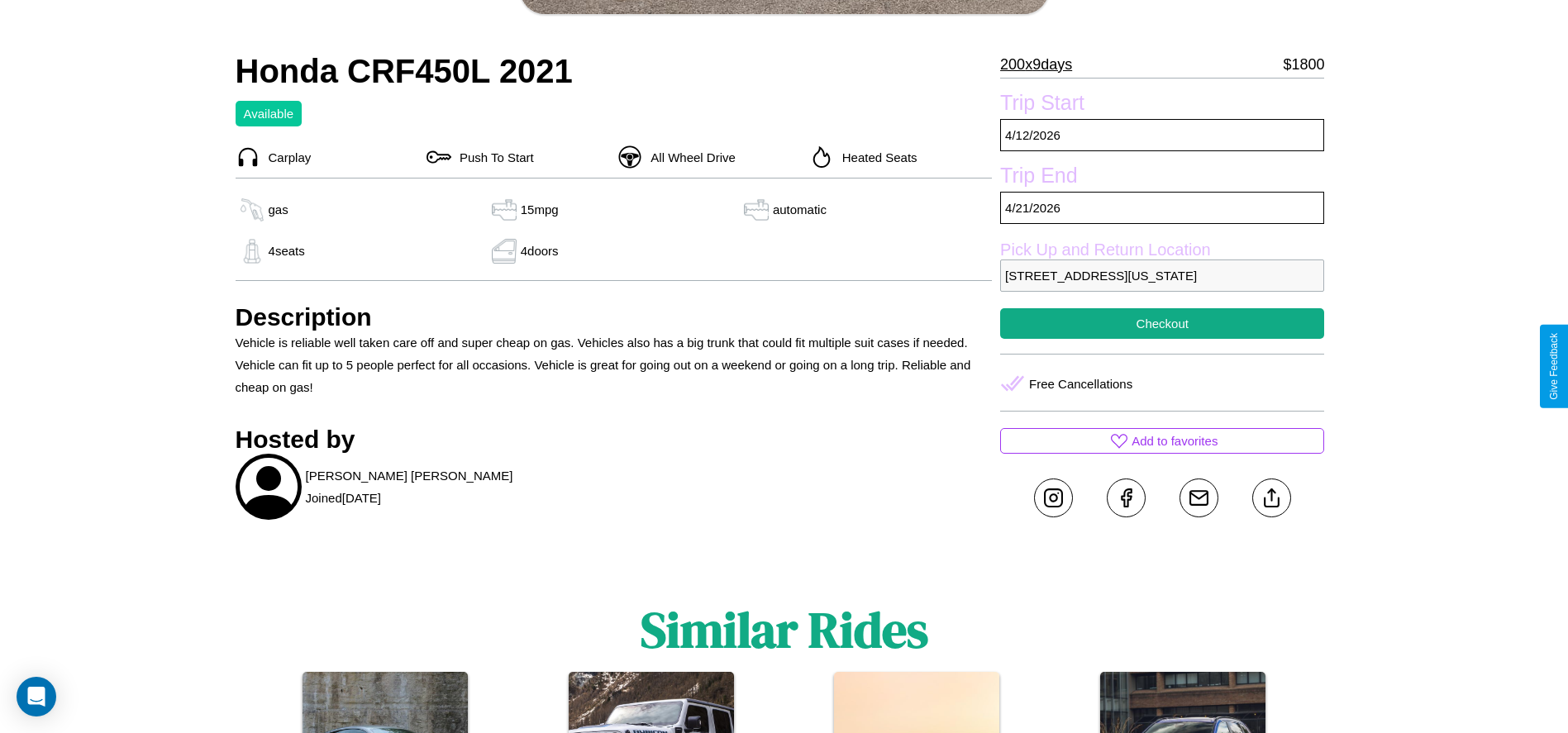
scroll to position [623, 0]
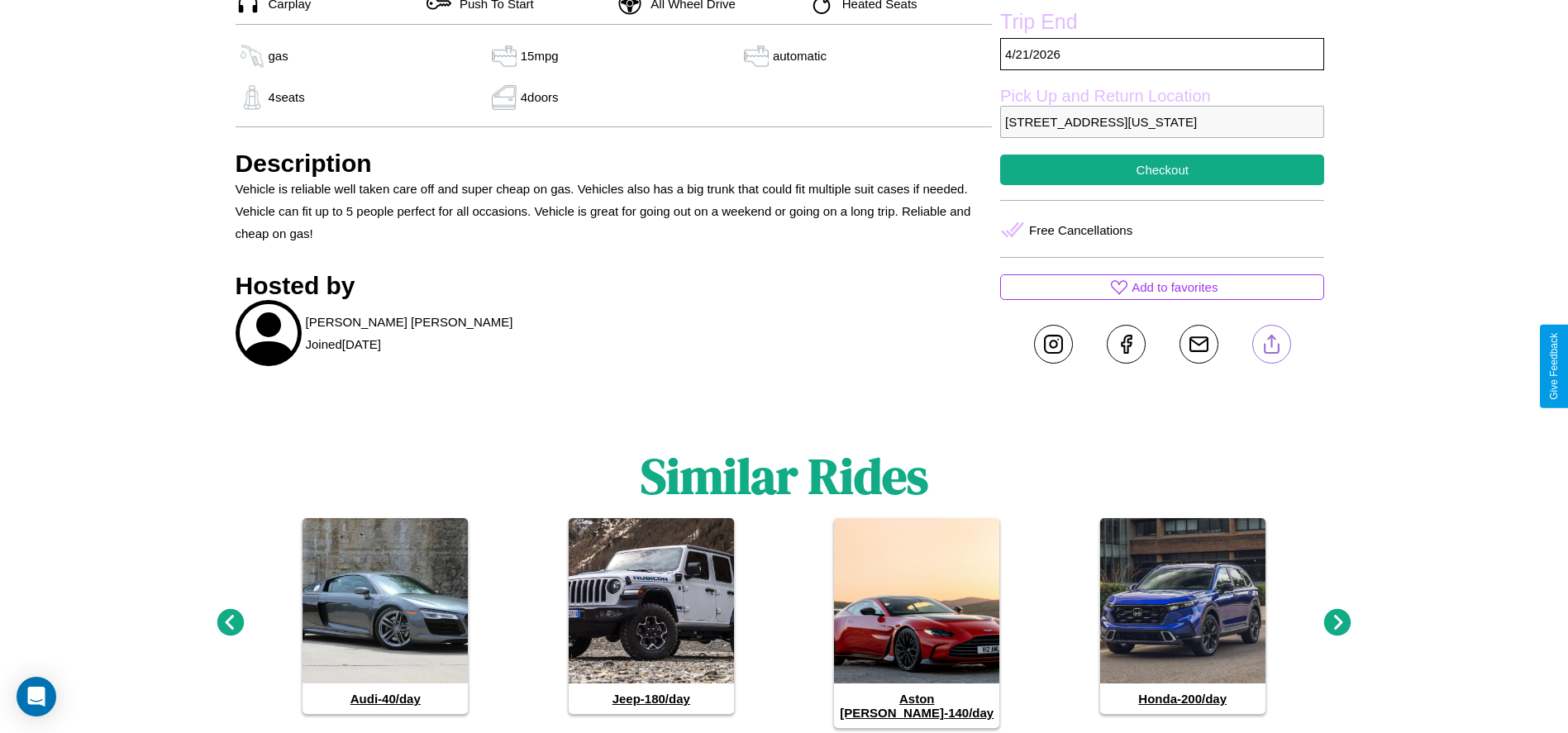
click at [1271, 347] on line at bounding box center [1271, 341] width 0 height 12
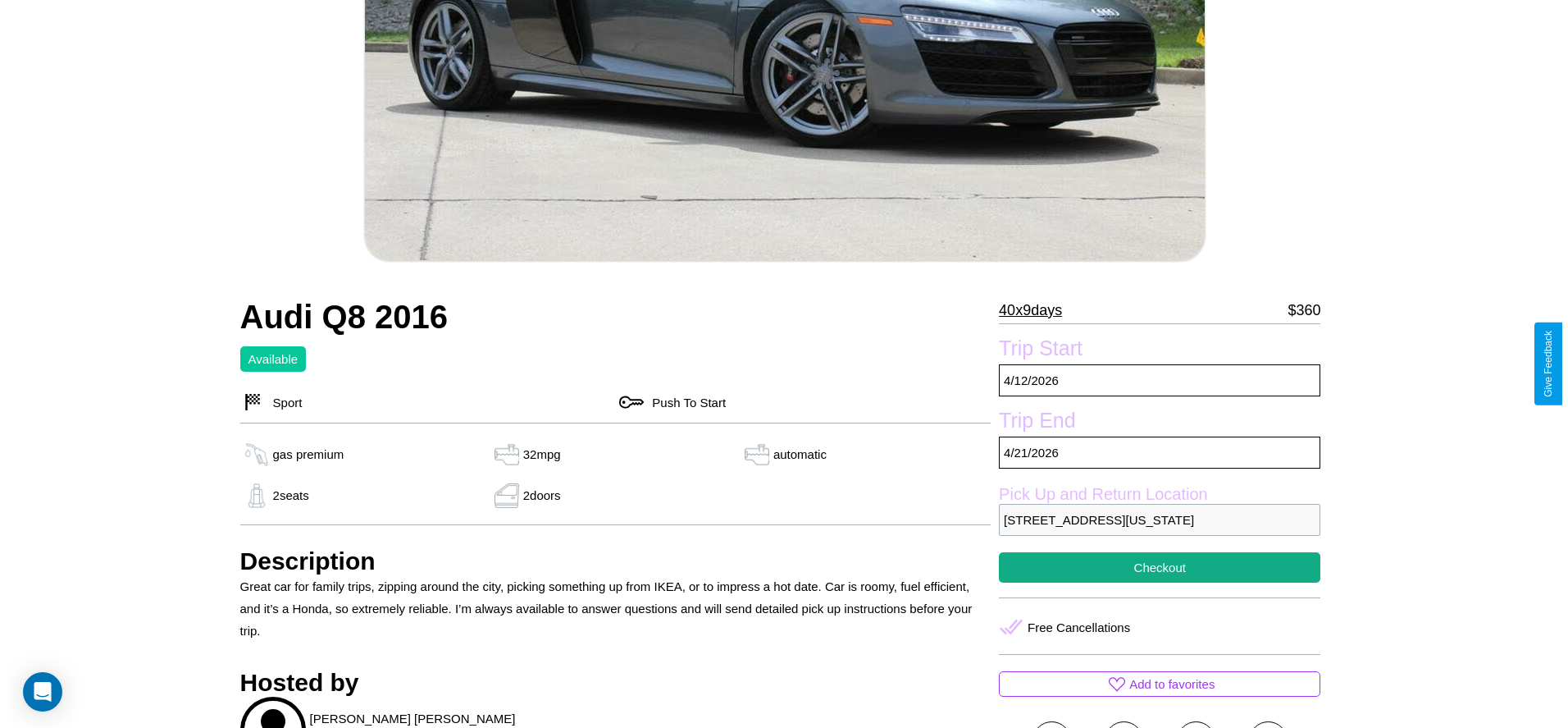
scroll to position [404, 0]
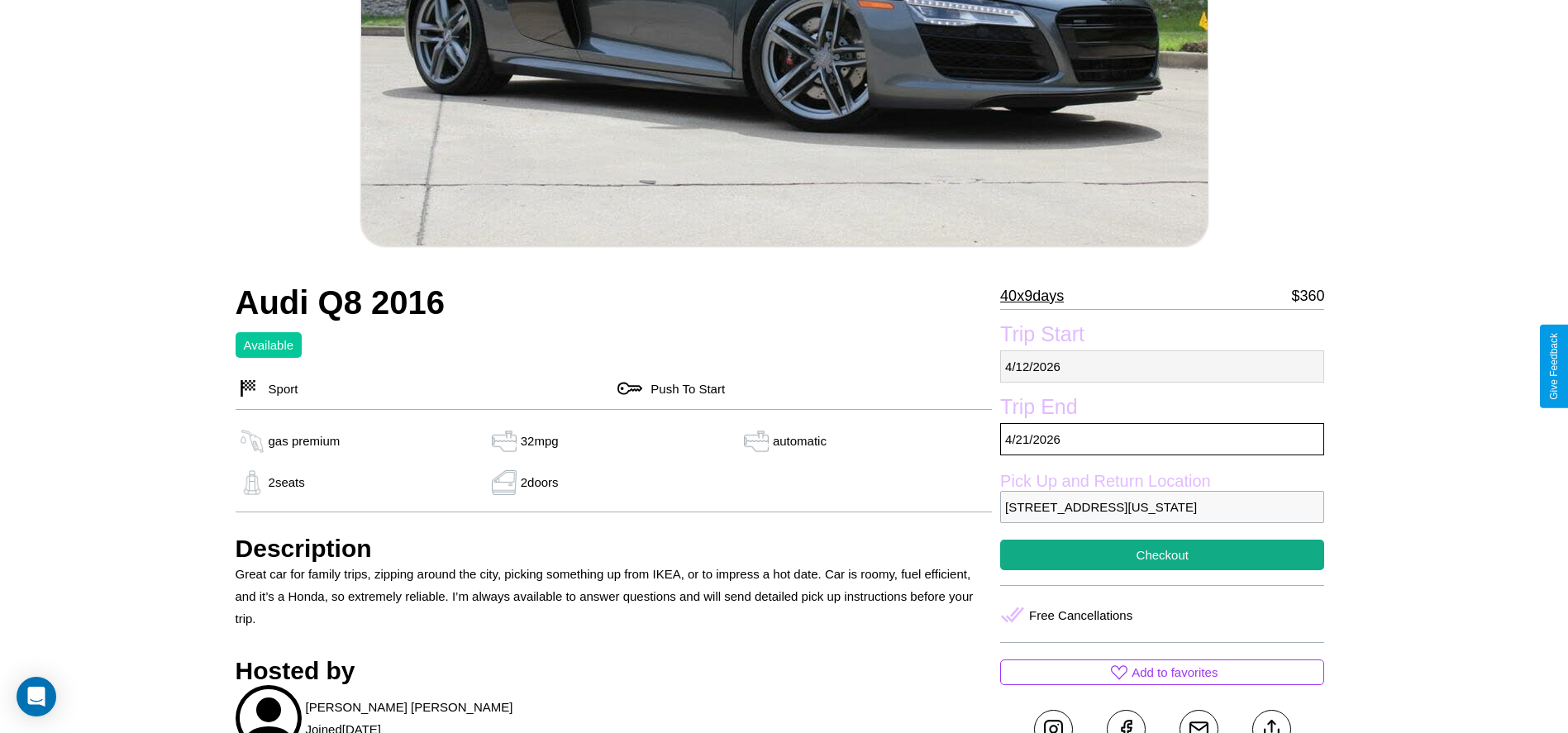
click at [1162, 366] on p "4 / 12 / 2026" at bounding box center [1161, 366] width 324 height 33
select select "*"
select select "****"
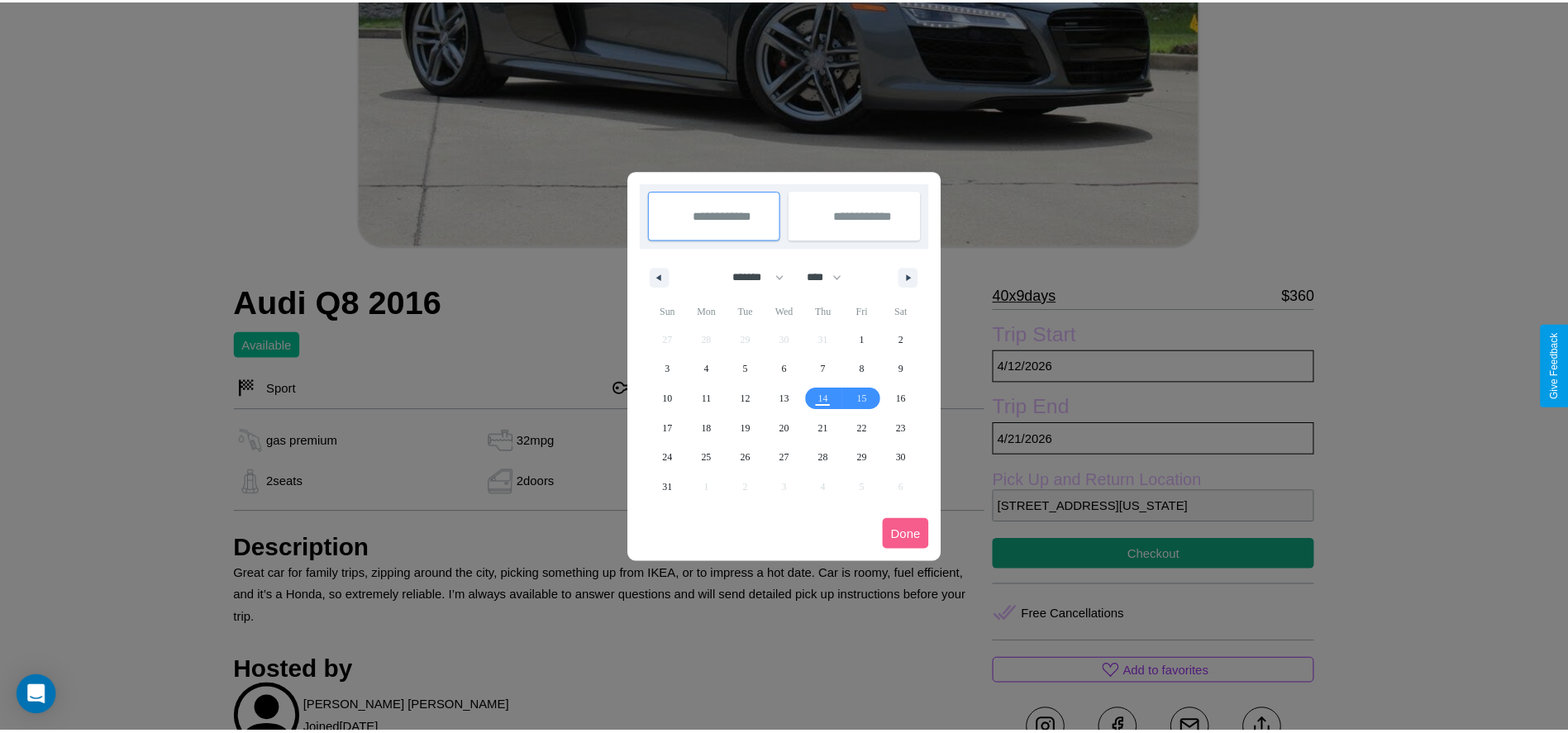
scroll to position [0, 0]
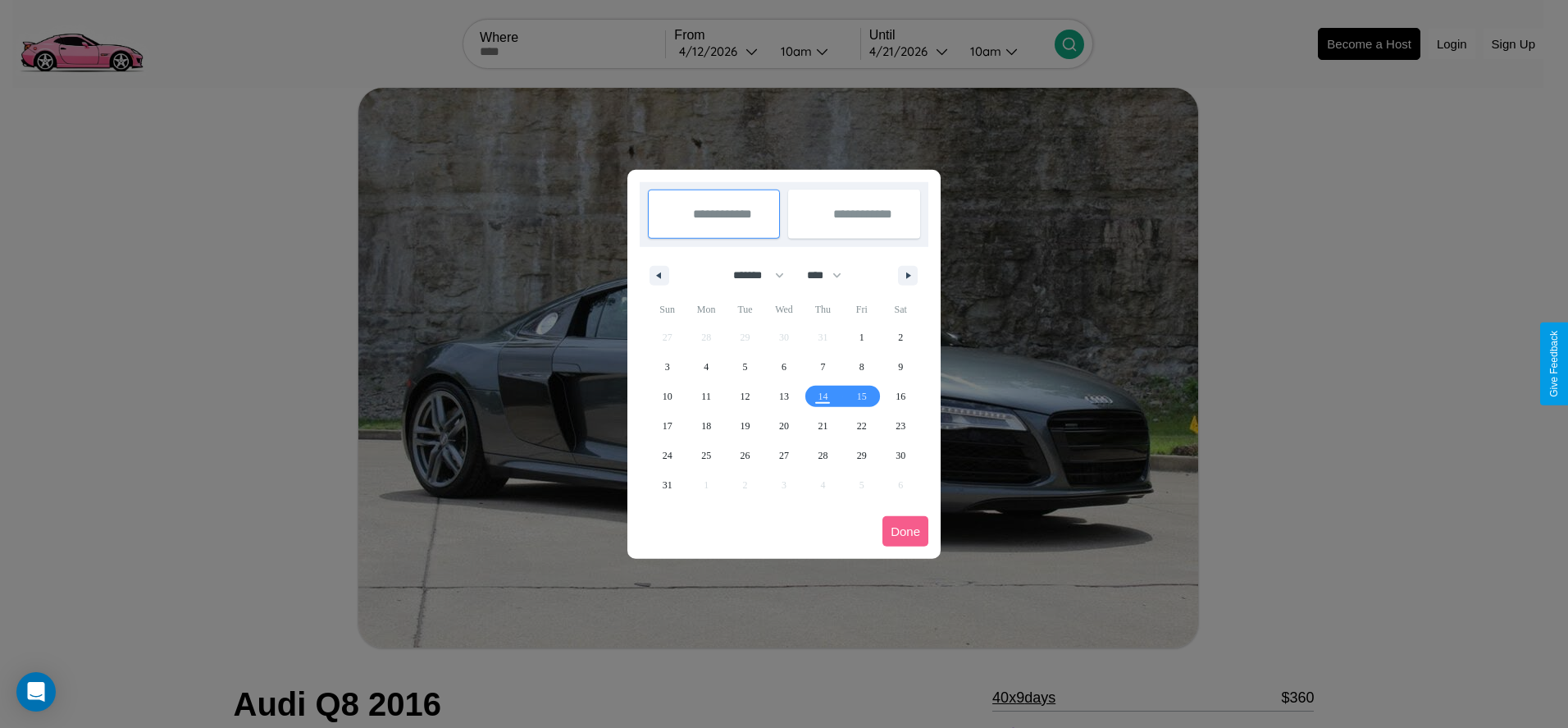
click at [720, 51] on div at bounding box center [784, 364] width 1568 height 728
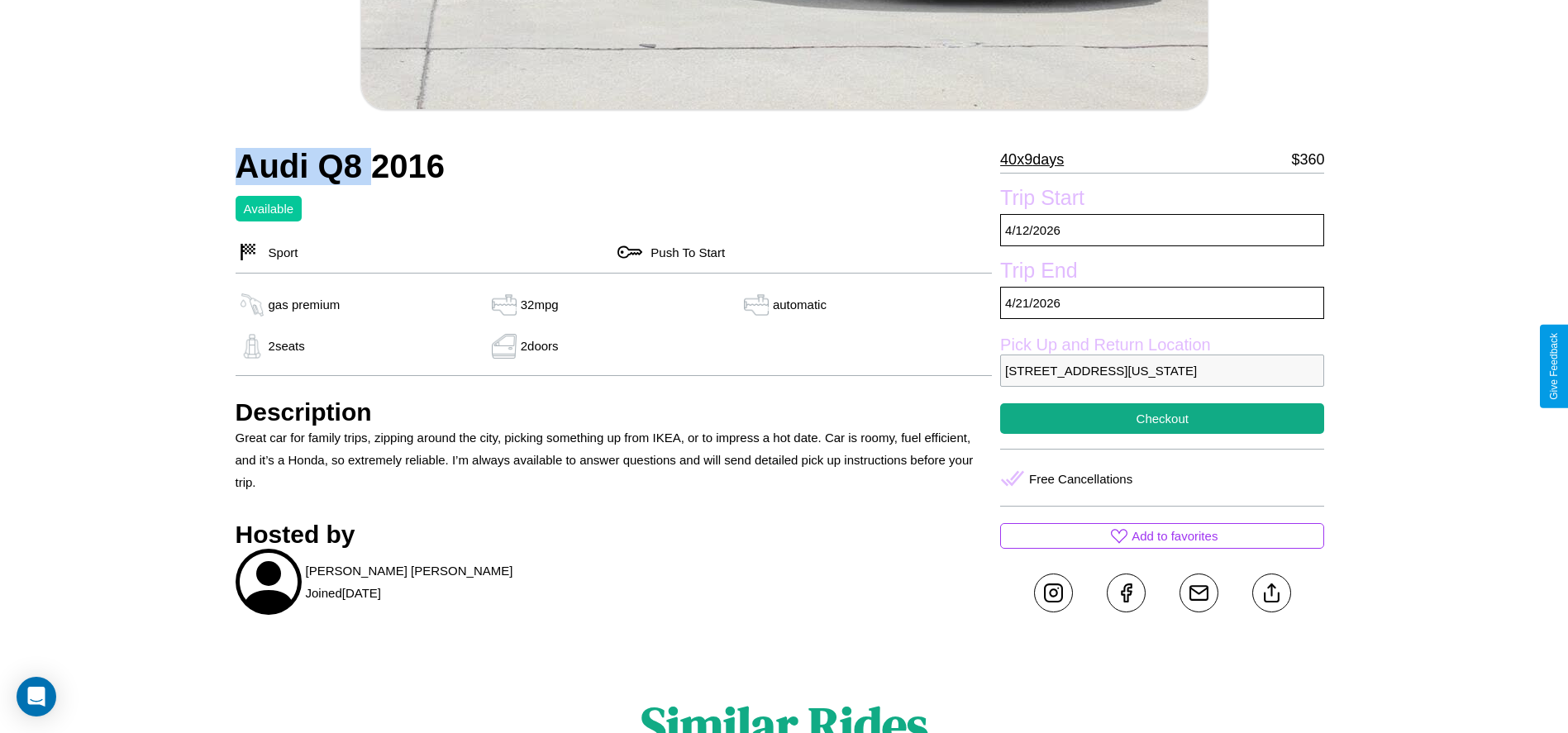
scroll to position [558, 0]
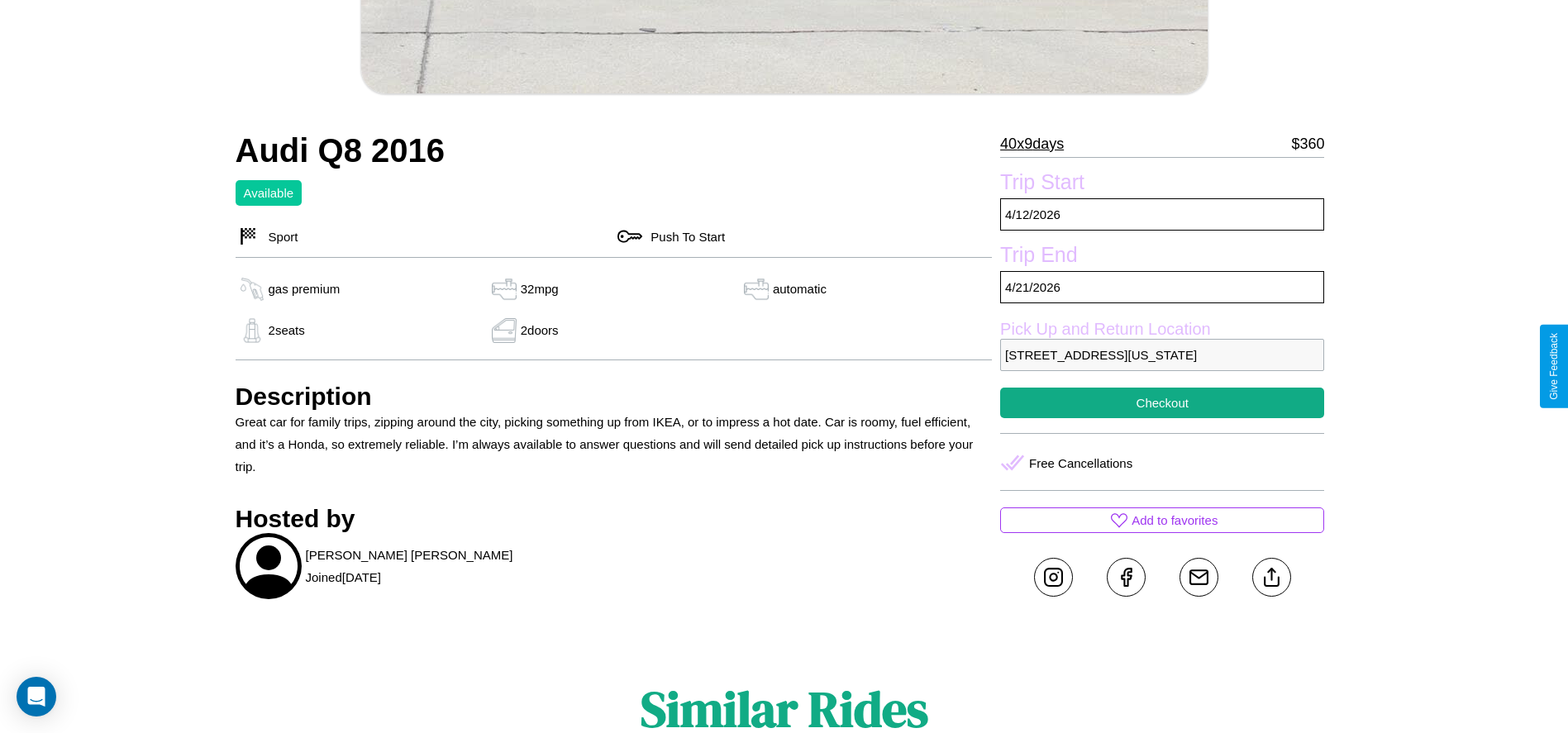
click at [1162, 366] on p "6753 Lake Street Seattle Washington 85662 United States" at bounding box center [1161, 354] width 324 height 33
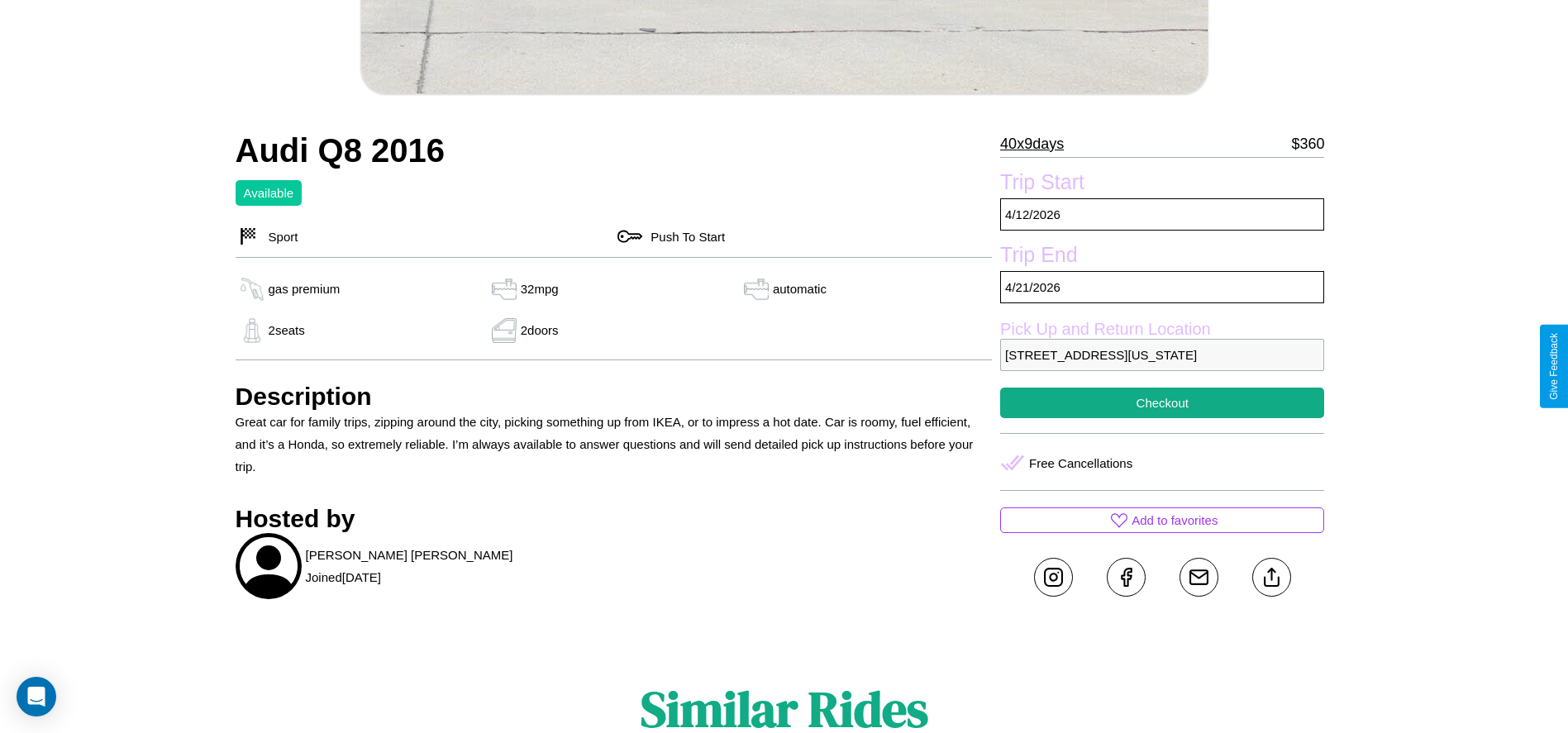
click at [1162, 366] on p "6753 Lake Street Seattle Washington 85662 United States" at bounding box center [1161, 354] width 324 height 33
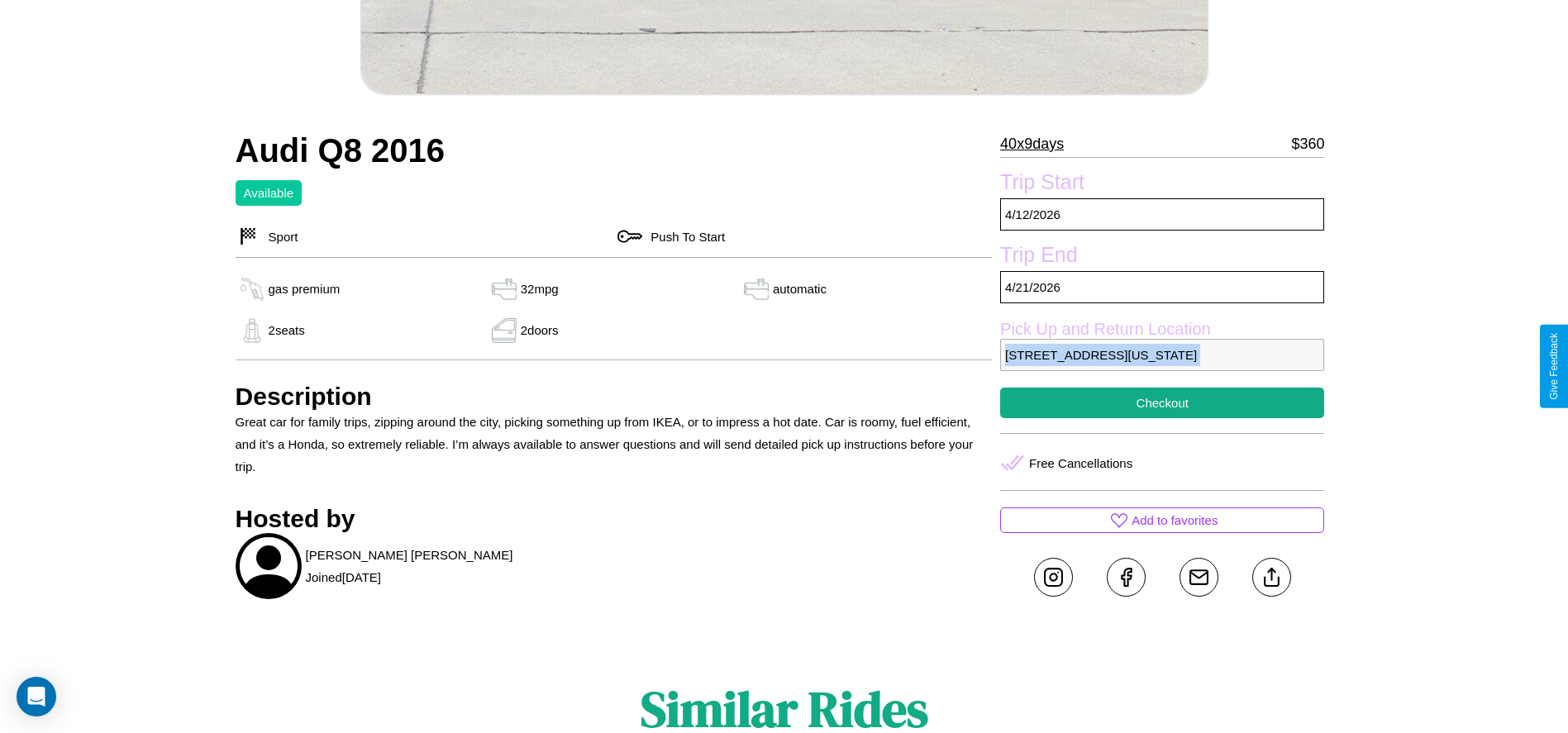
click at [1162, 366] on p "6753 Lake Street Seattle Washington 85662 United States" at bounding box center [1161, 354] width 324 height 33
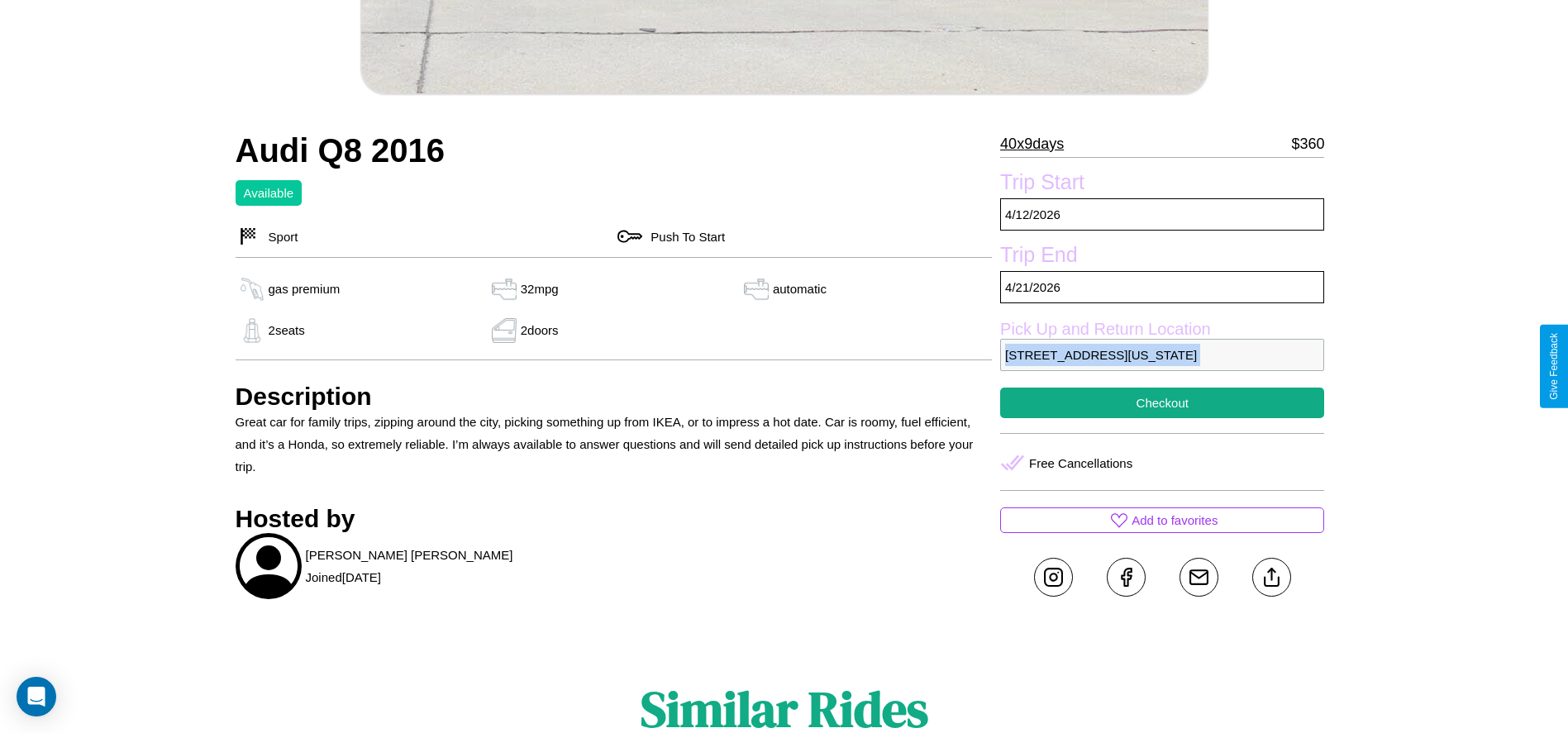
click at [1162, 366] on p "6753 Lake Street Seattle Washington 85662 United States" at bounding box center [1161, 354] width 324 height 33
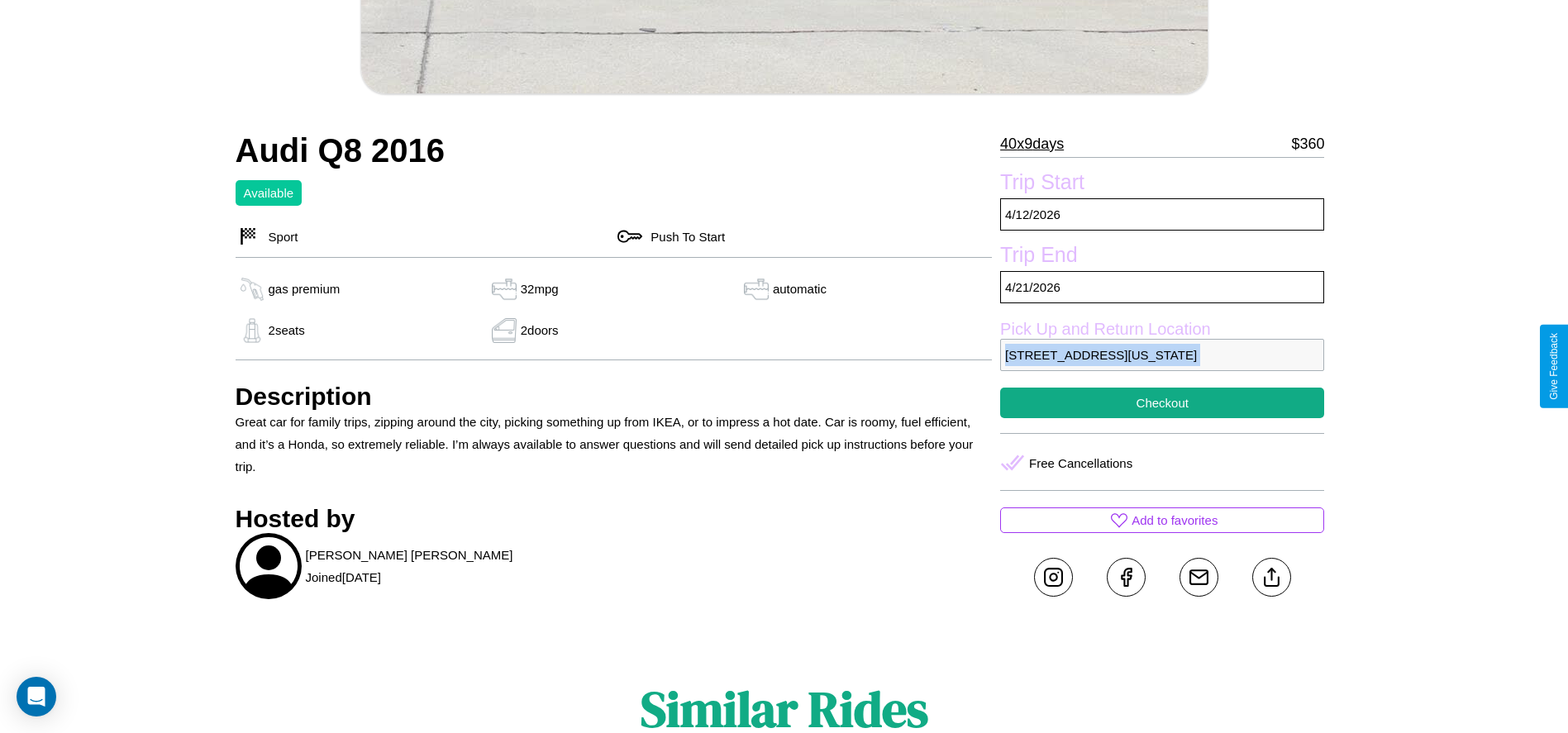
click at [1162, 366] on p "6753 Lake Street Seattle Washington 85662 United States" at bounding box center [1161, 354] width 324 height 33
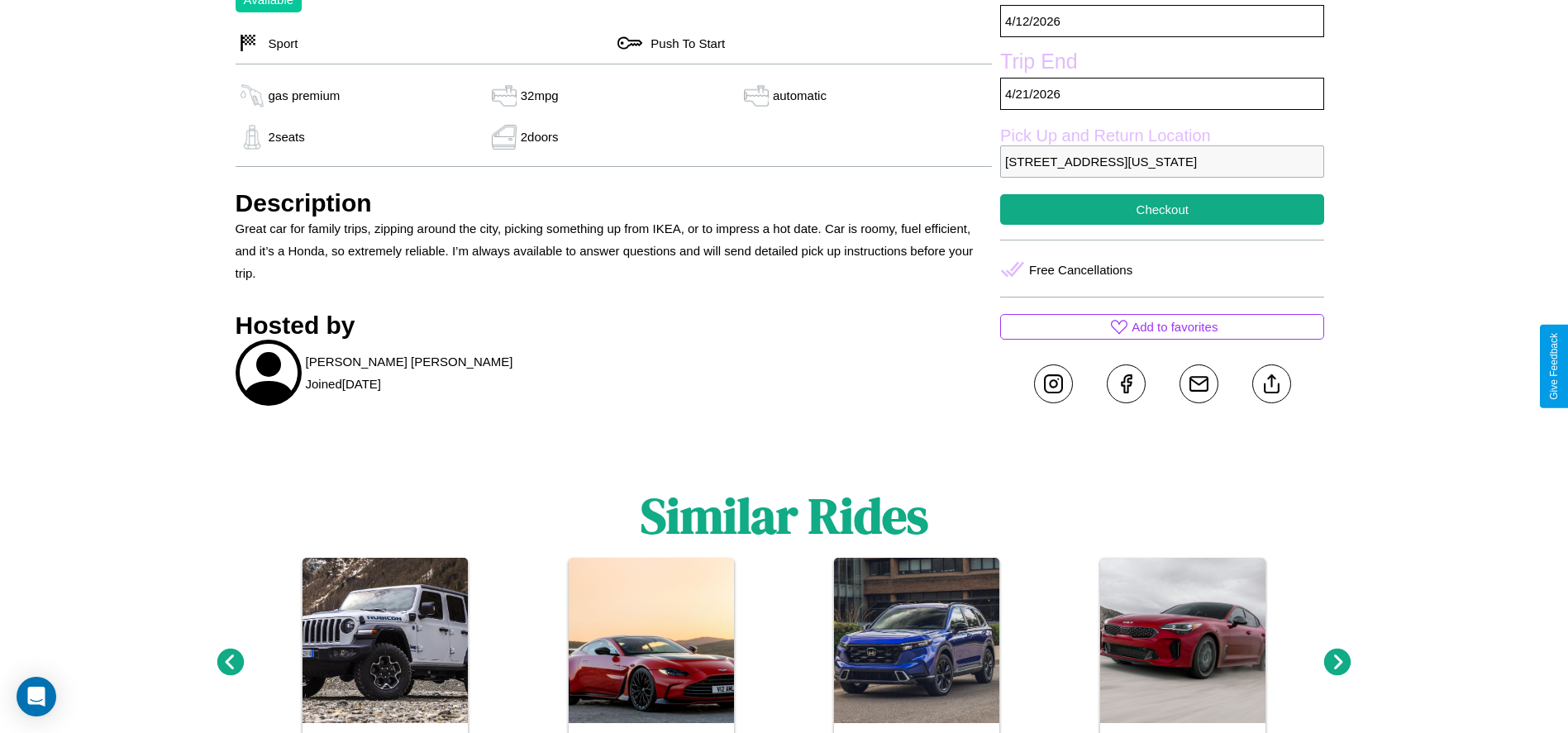
scroll to position [791, 0]
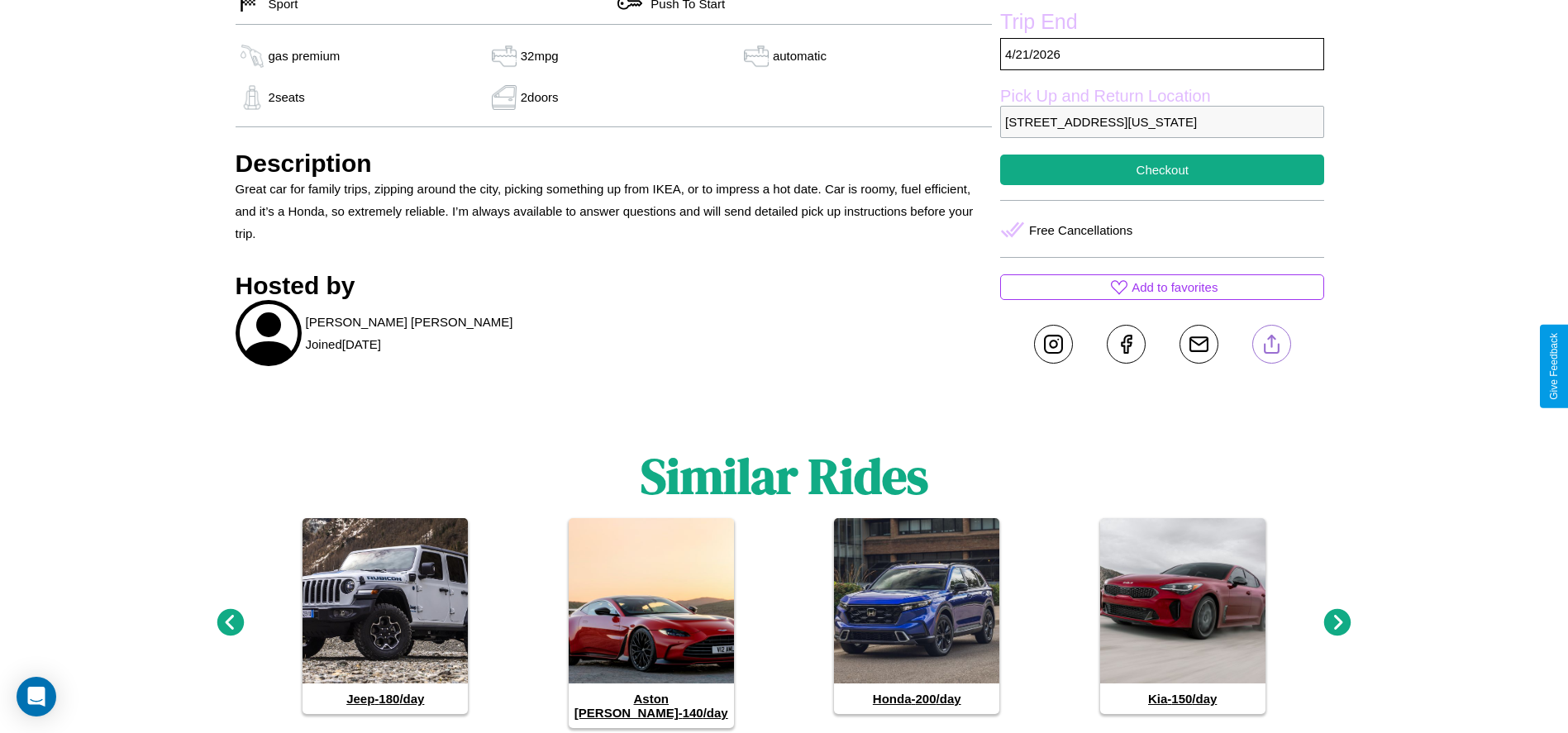
click at [1271, 347] on line at bounding box center [1271, 341] width 0 height 12
